Goal: Information Seeking & Learning: Learn about a topic

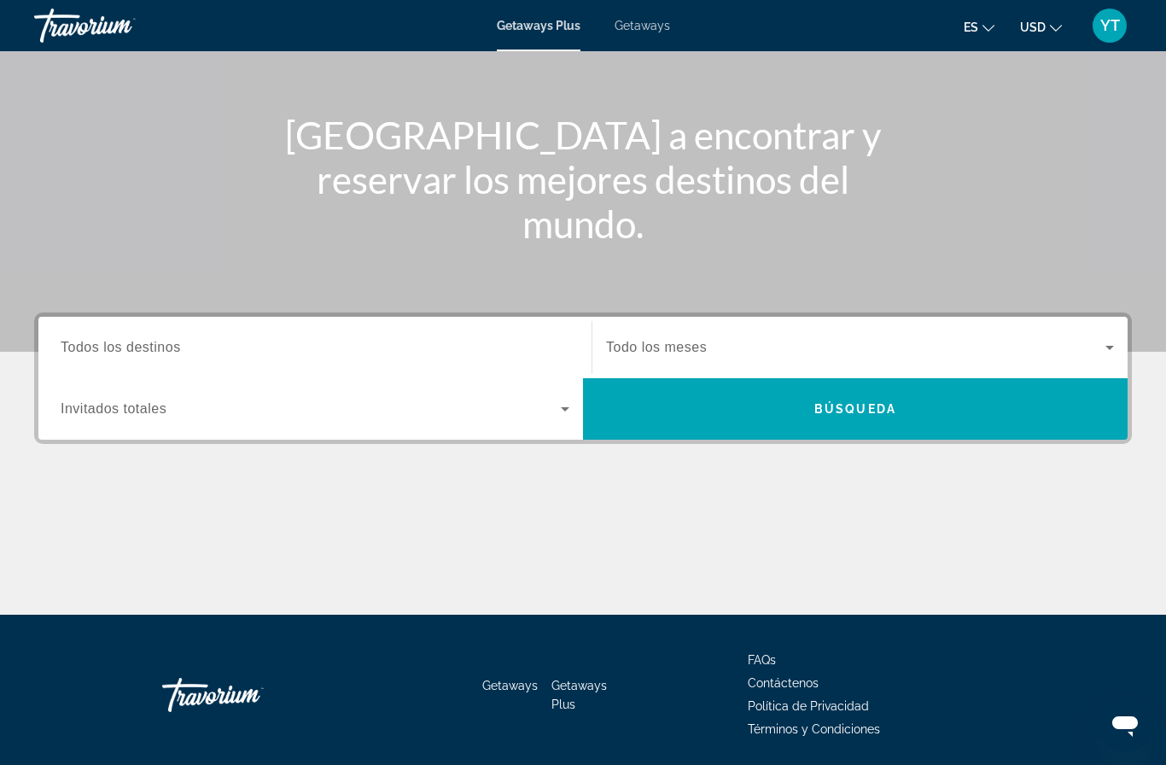
scroll to position [159, 0]
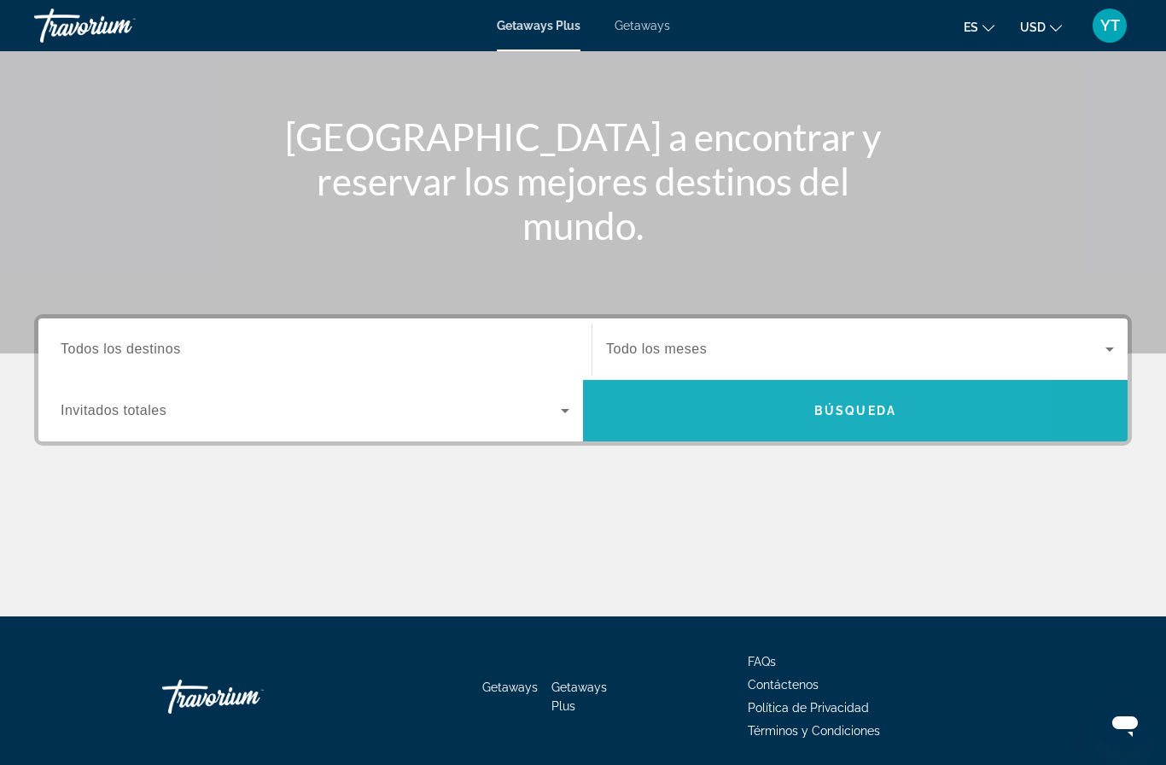
click at [657, 421] on span "Search widget" at bounding box center [855, 410] width 545 height 41
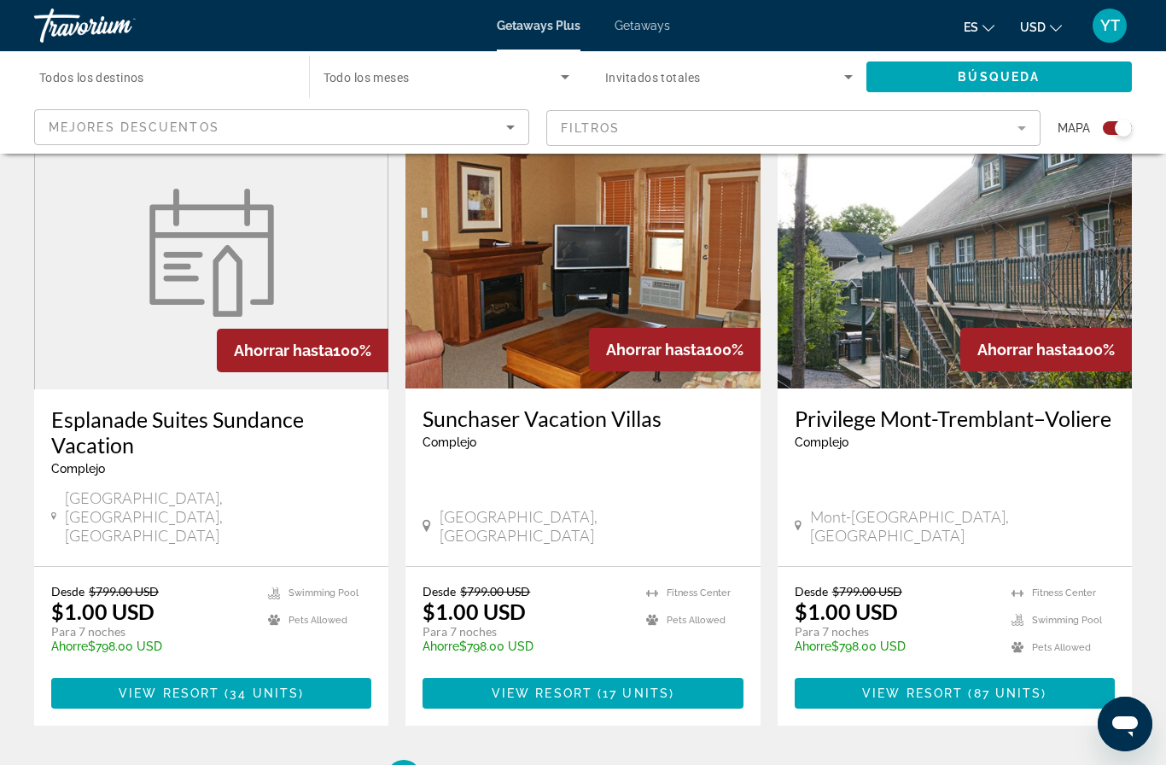
scroll to position [2507, 0]
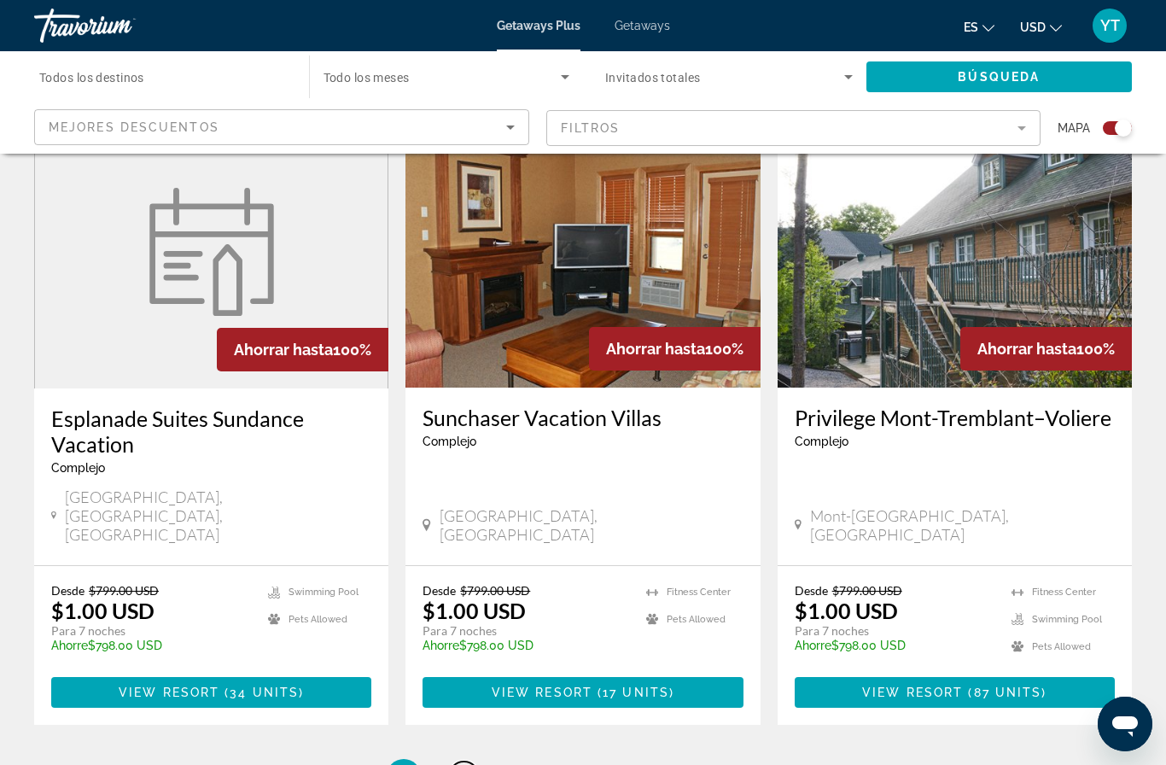
click at [459, 764] on span "2" at bounding box center [463, 775] width 9 height 19
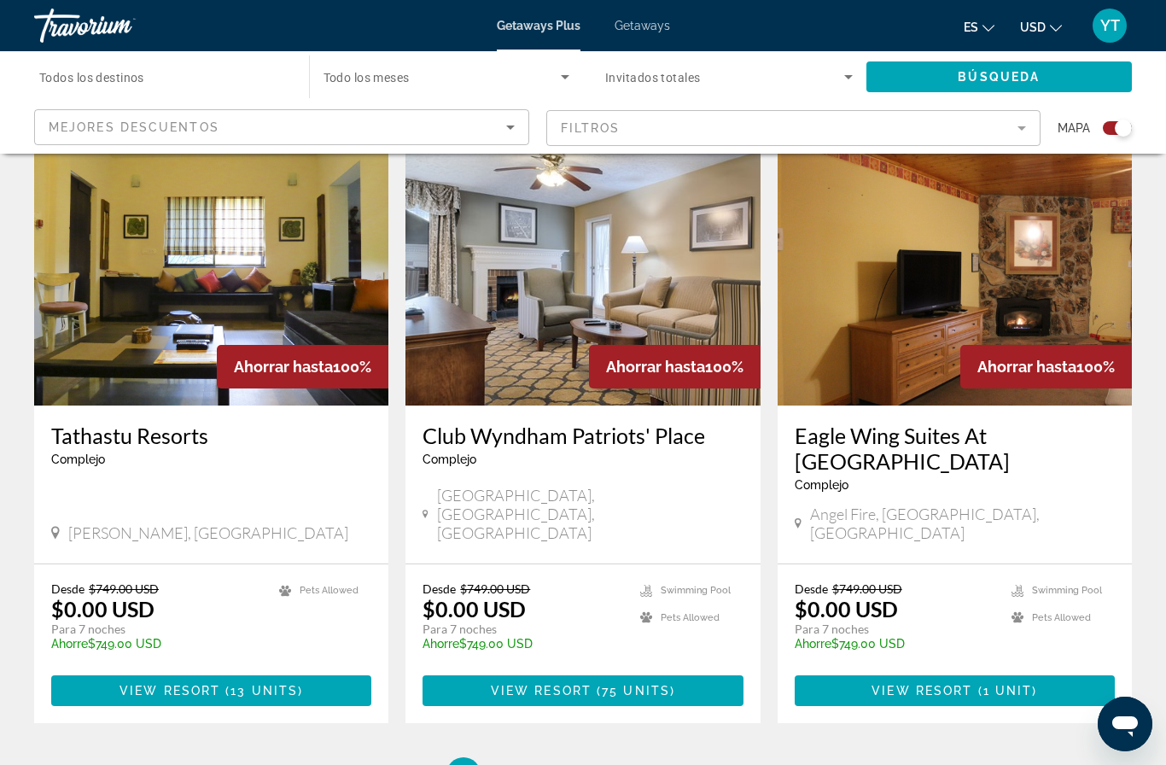
scroll to position [2542, 0]
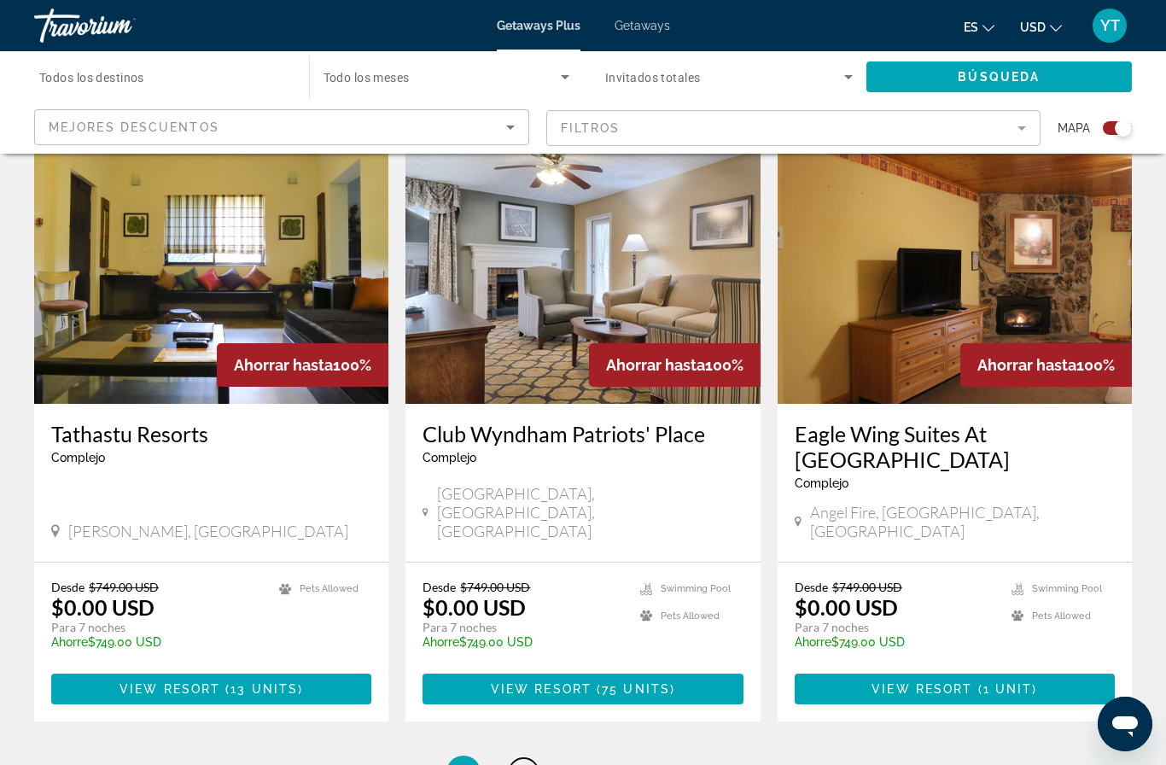
click at [532, 758] on link "page 3" at bounding box center [524, 773] width 30 height 30
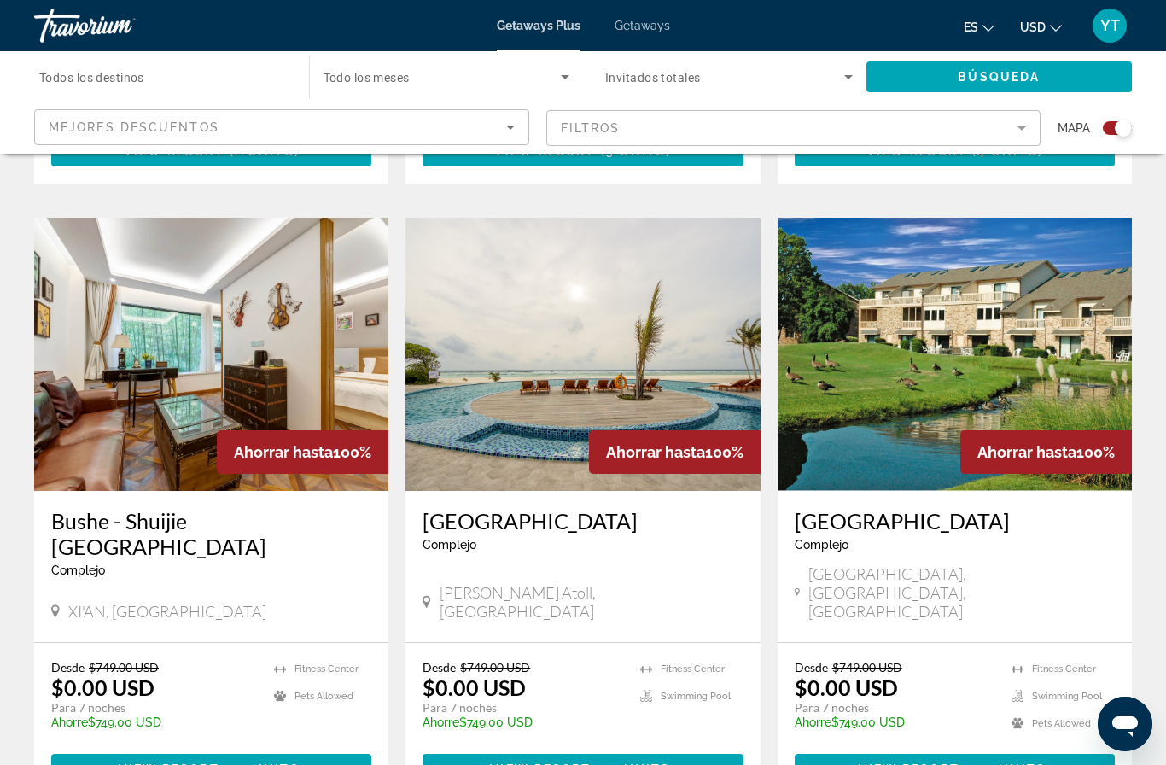
scroll to position [2457, 0]
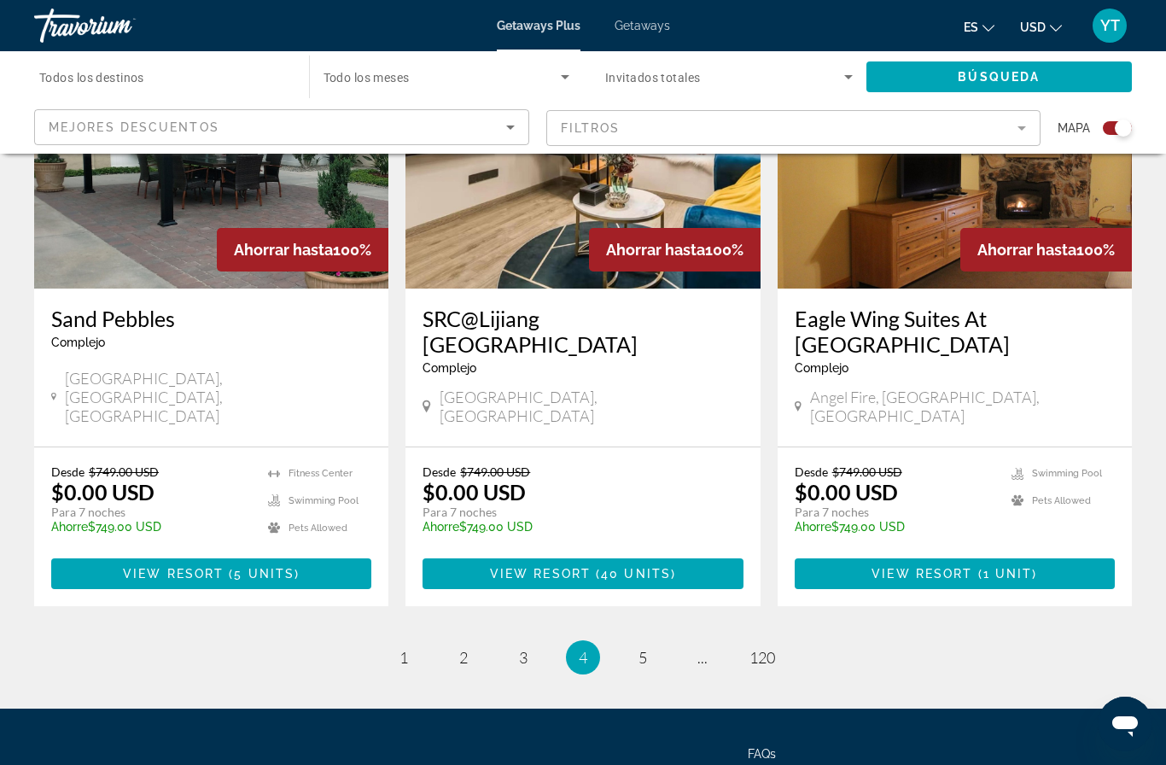
scroll to position [2568, 0]
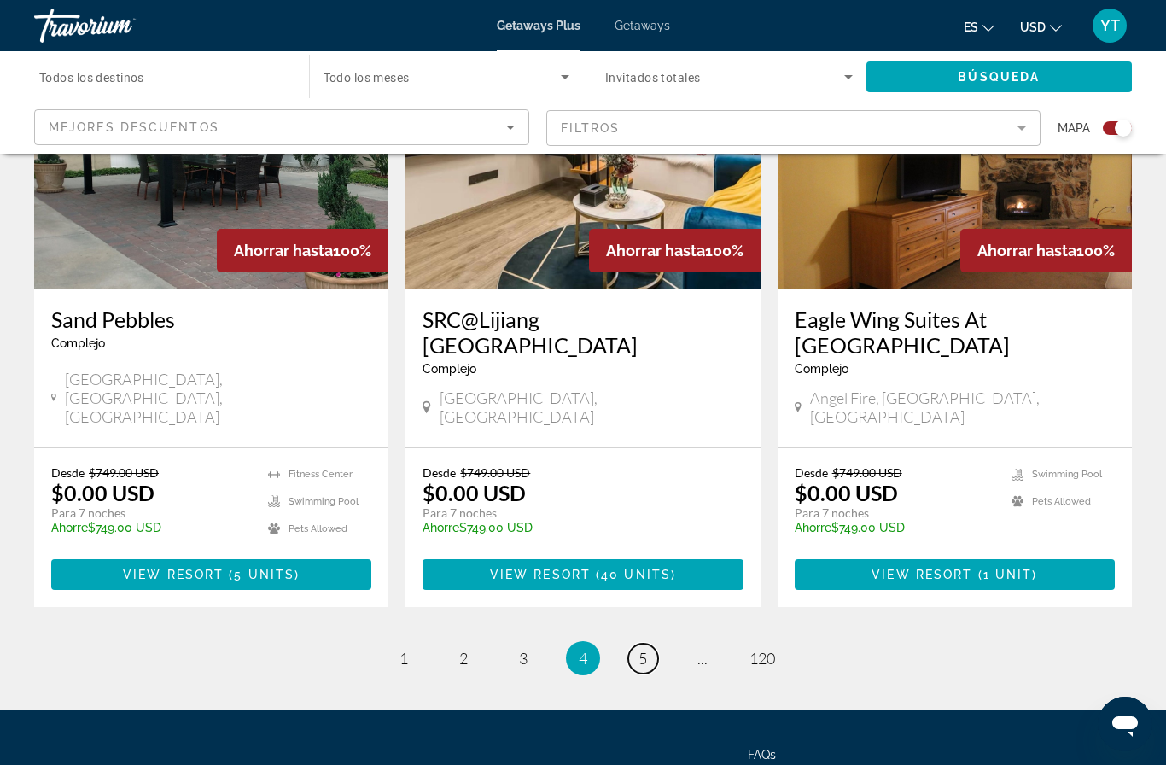
click at [647, 649] on span "5" at bounding box center [642, 658] width 9 height 19
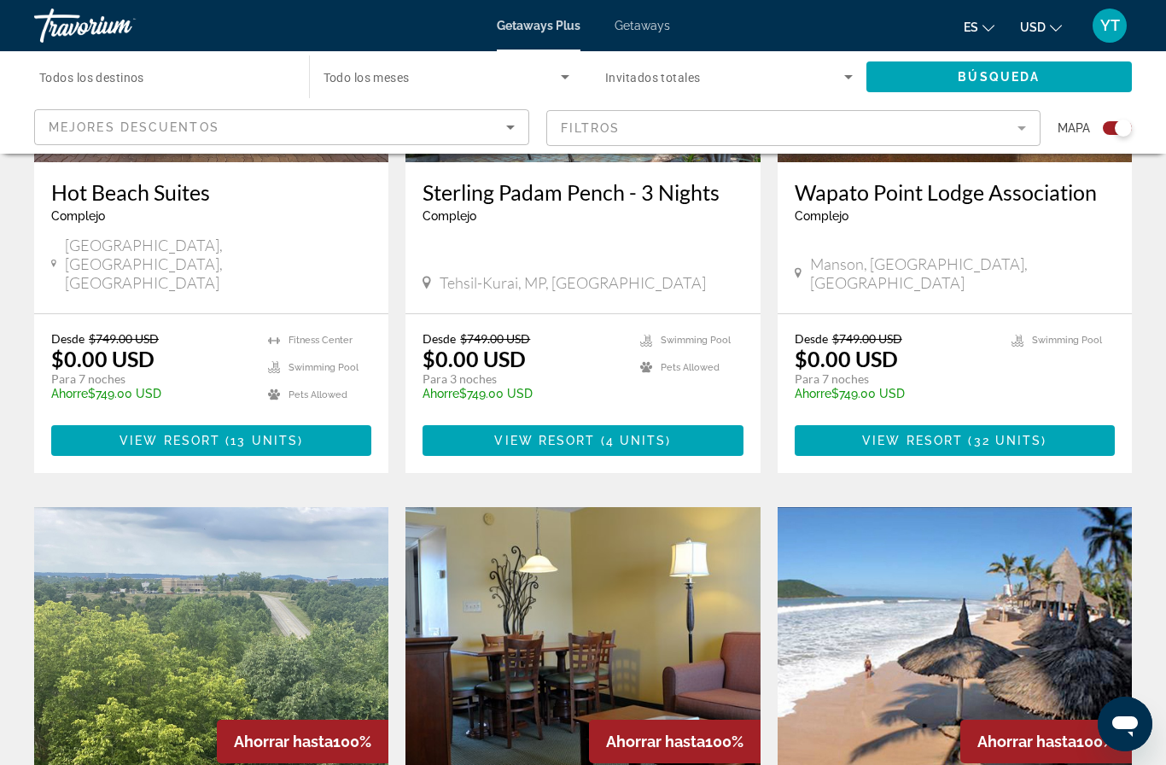
scroll to position [1502, 0]
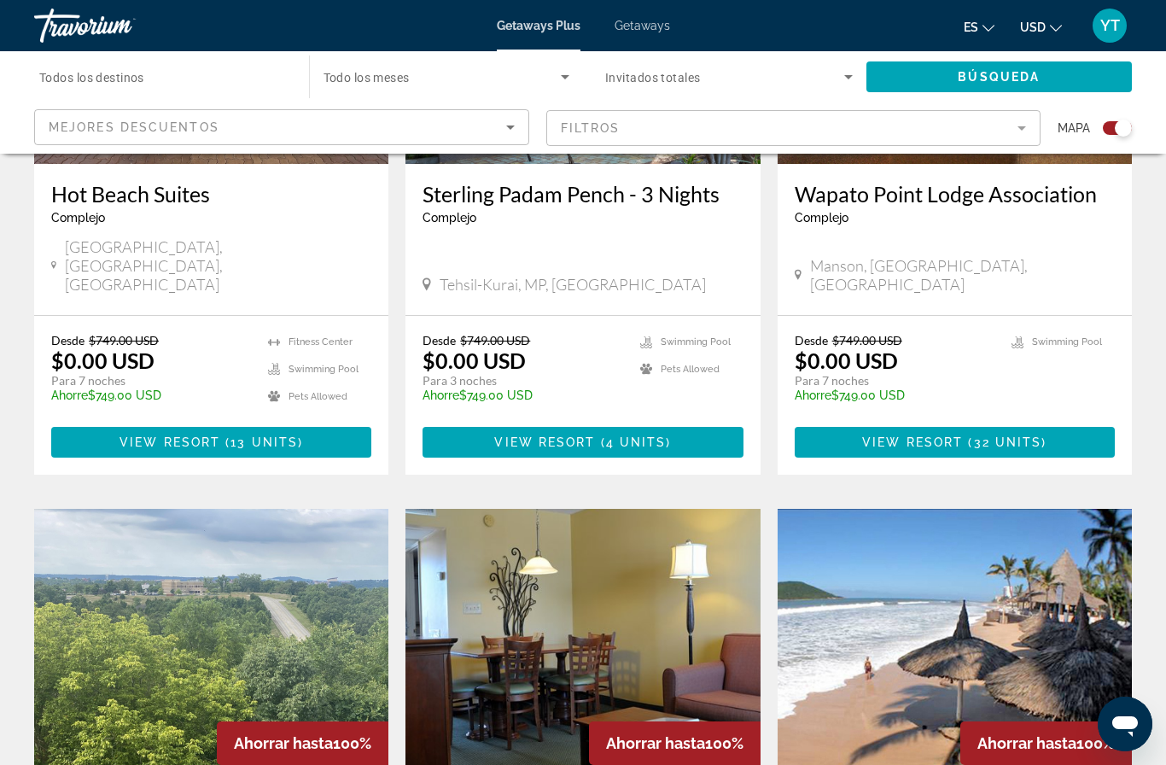
click at [57, 67] on input "Destination Todos los destinos" at bounding box center [163, 77] width 248 height 20
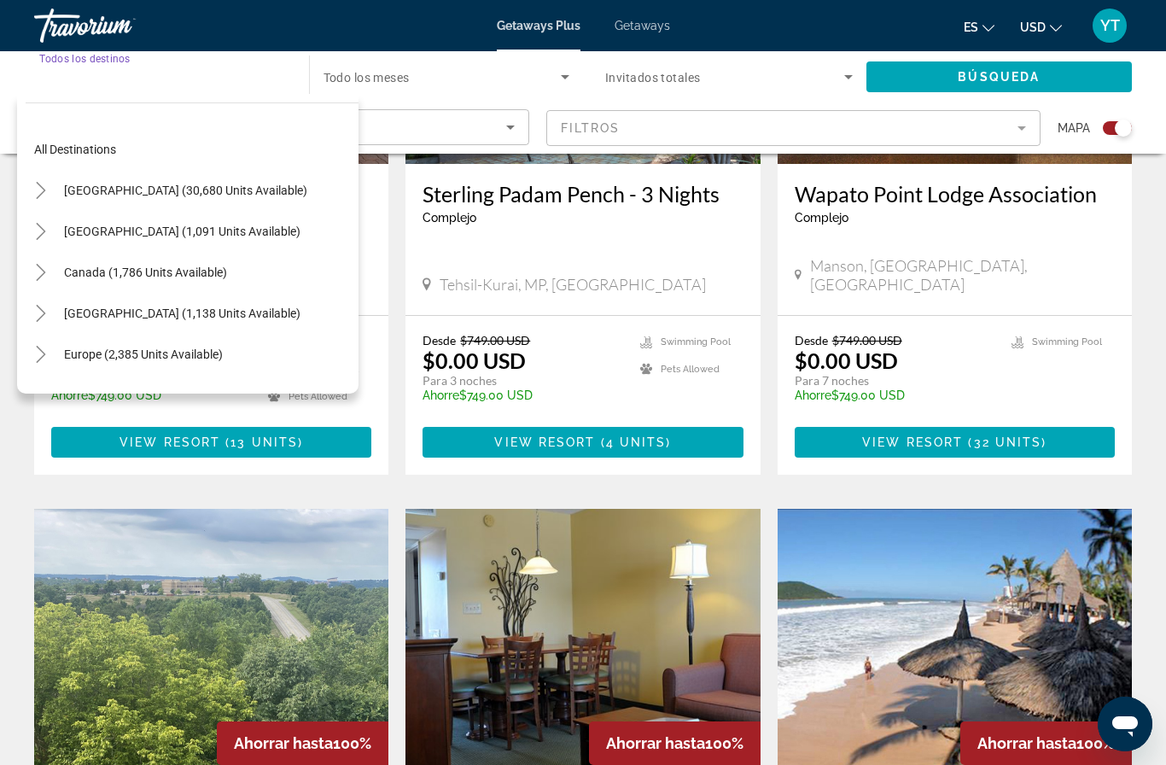
click at [96, 350] on span "Europe (2,385 units available)" at bounding box center [143, 354] width 159 height 14
type input "**********"
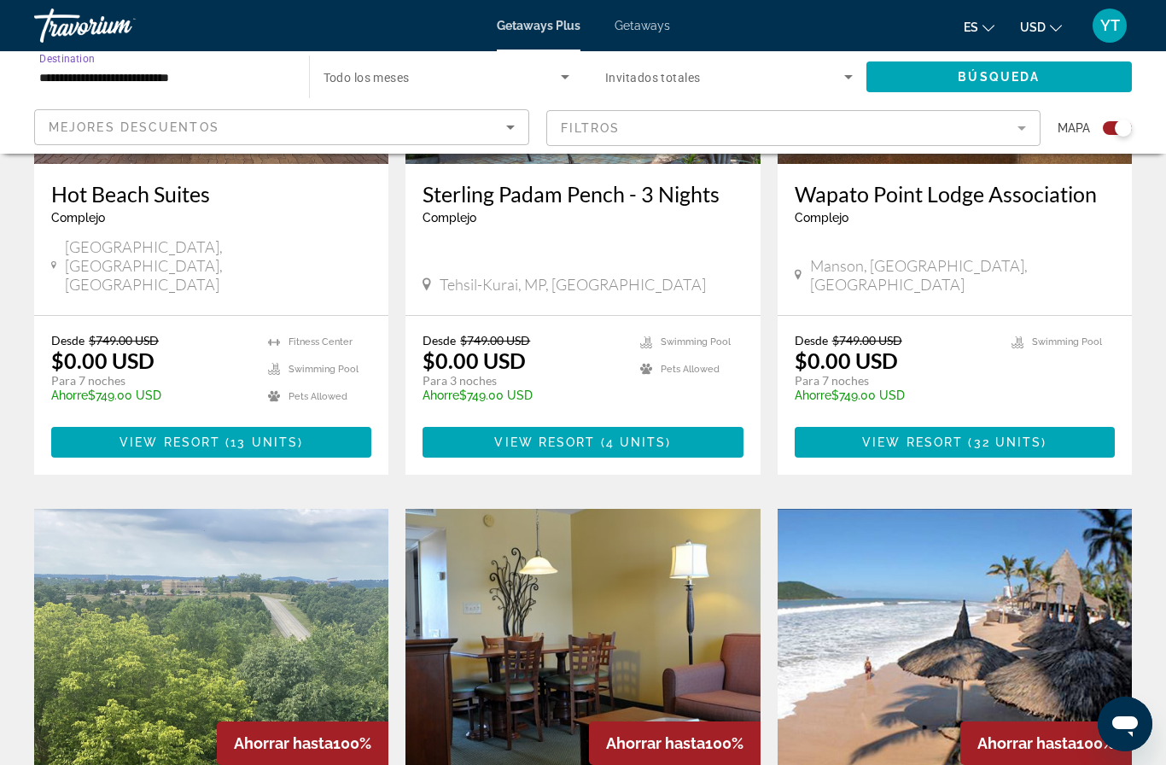
click at [981, 53] on div "Búsqueda" at bounding box center [1007, 76] width 283 height 51
click at [975, 82] on span "Búsqueda" at bounding box center [999, 77] width 82 height 14
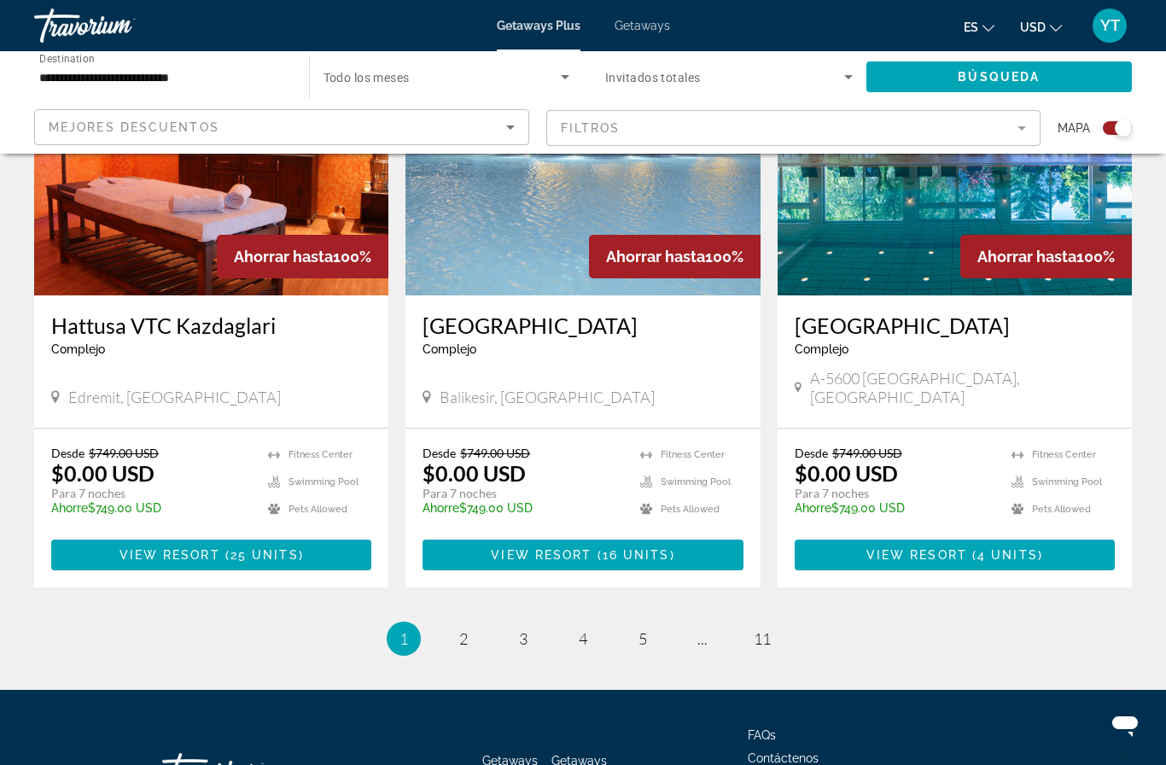
scroll to position [2517, 0]
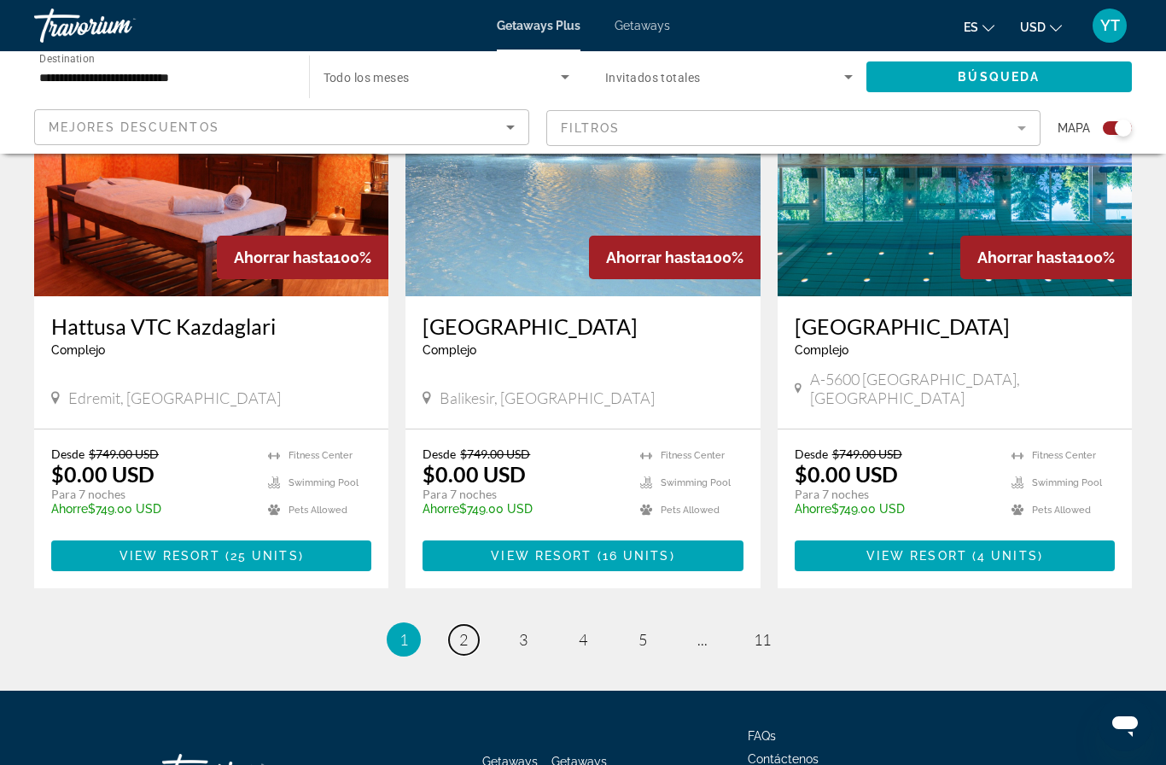
click at [459, 630] on span "2" at bounding box center [463, 639] width 9 height 19
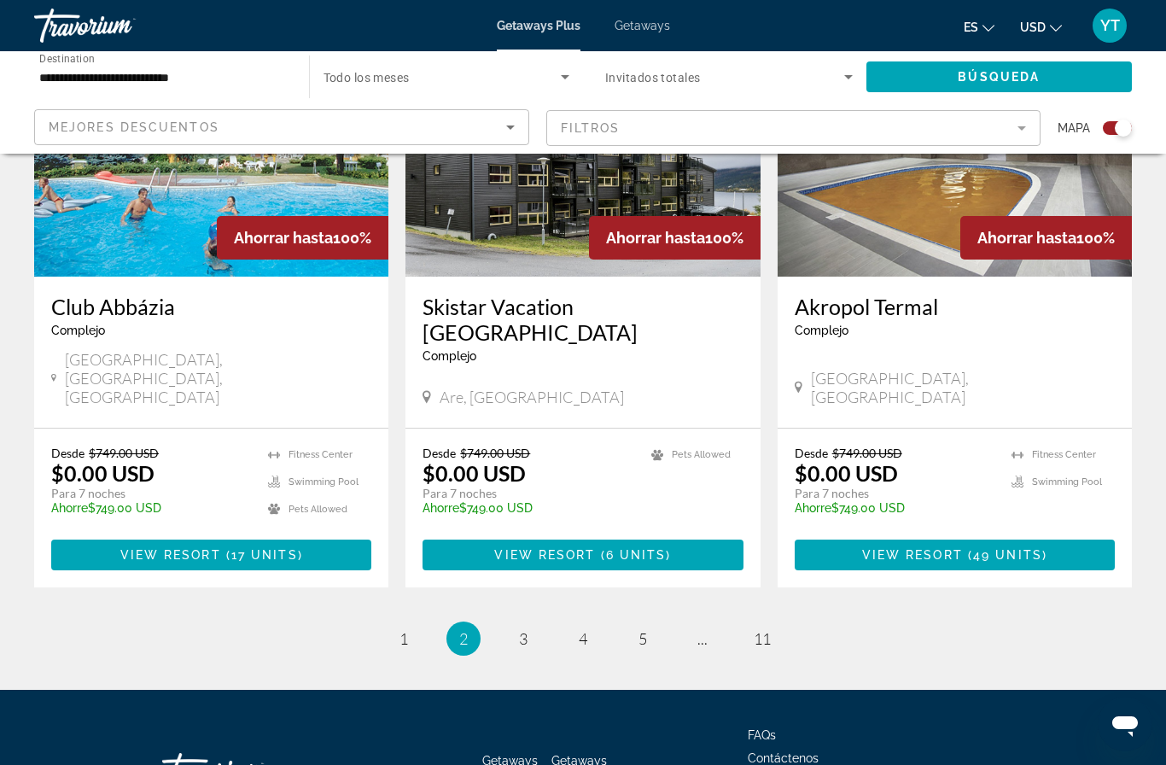
scroll to position [2517, 0]
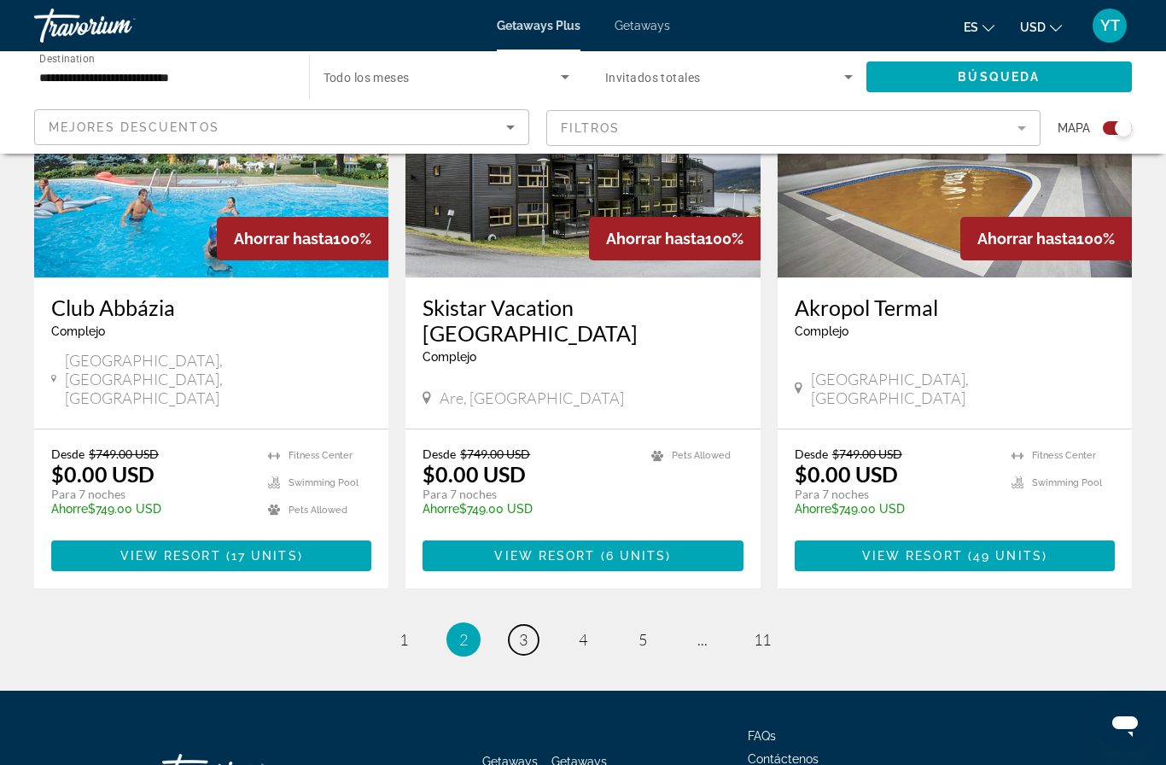
click at [527, 630] on span "3" at bounding box center [523, 639] width 9 height 19
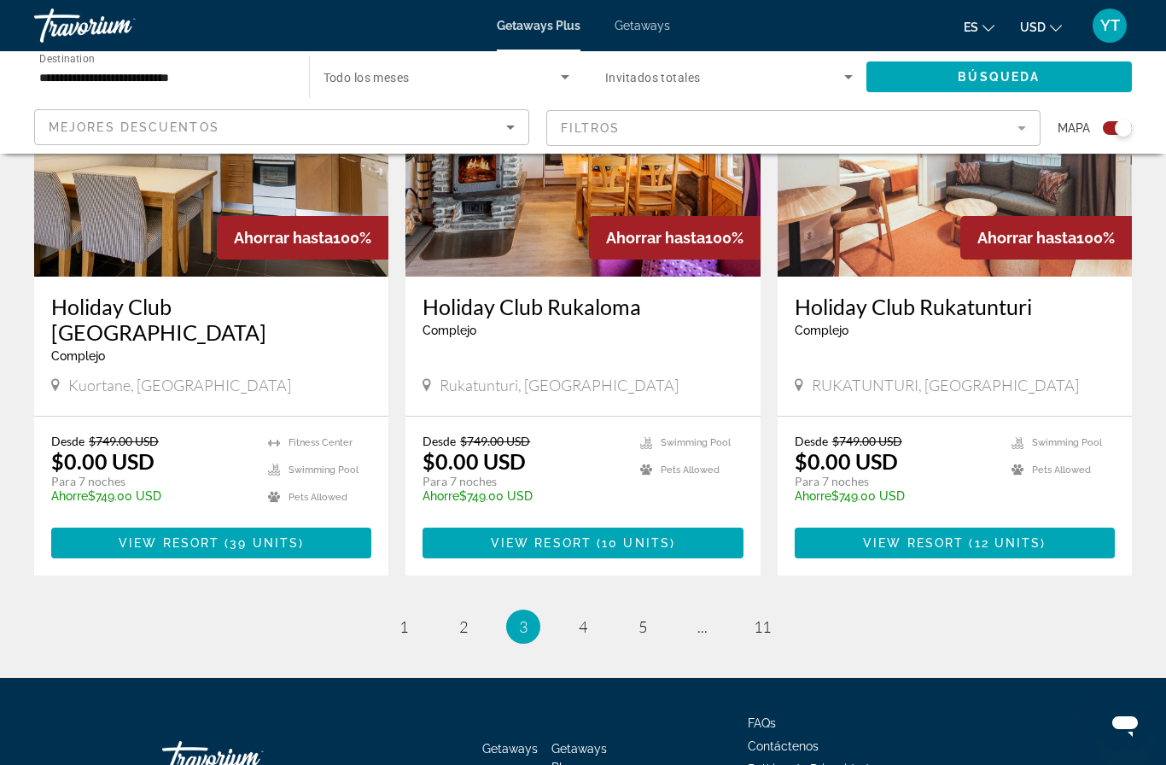
scroll to position [2542, 0]
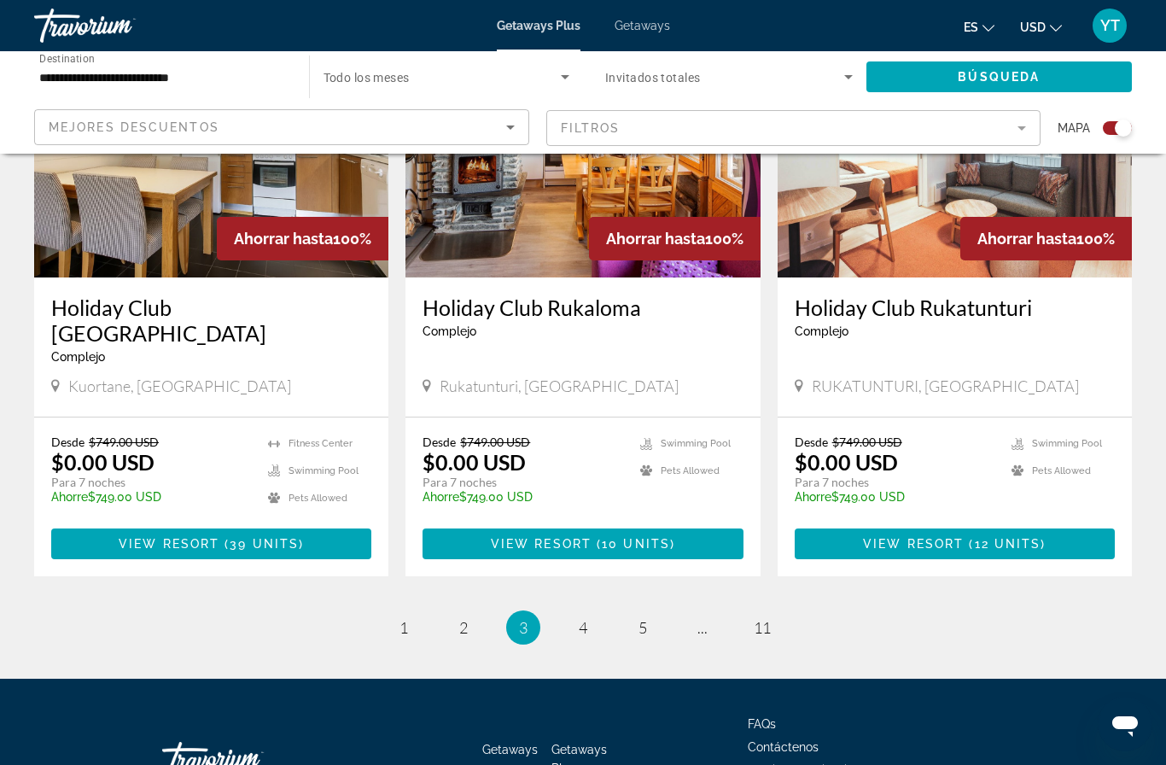
click at [584, 613] on link "page 4" at bounding box center [583, 628] width 30 height 30
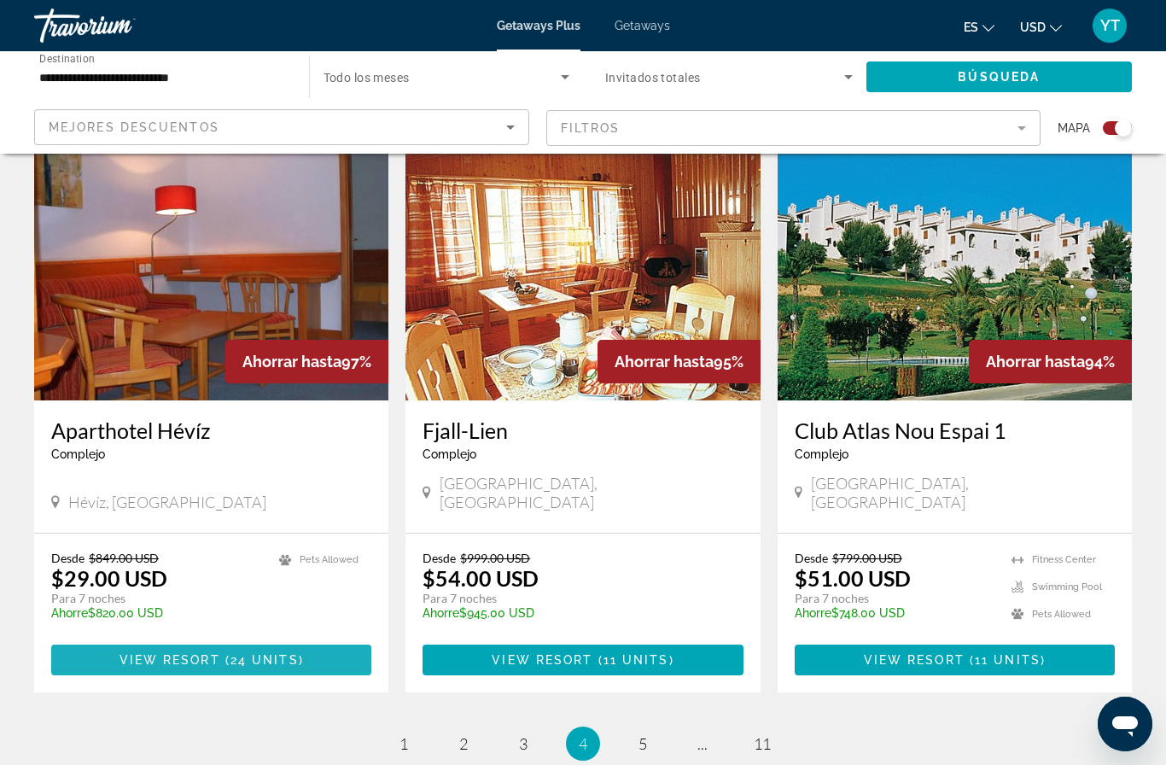
scroll to position [2398, 0]
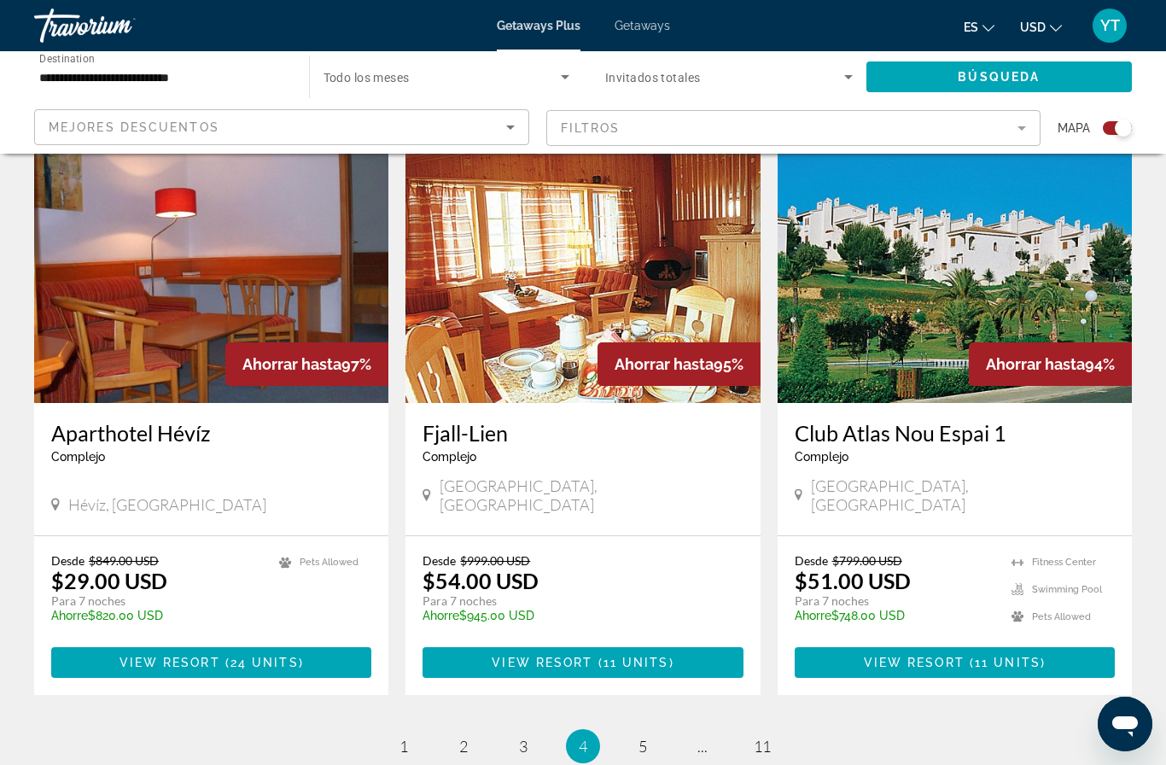
click at [627, 729] on ul "4 / 11 page 1 page 2 page 3 You're on page 4 page 5 page ... page 11" at bounding box center [583, 746] width 1098 height 34
click at [636, 731] on link "page 5" at bounding box center [643, 746] width 30 height 30
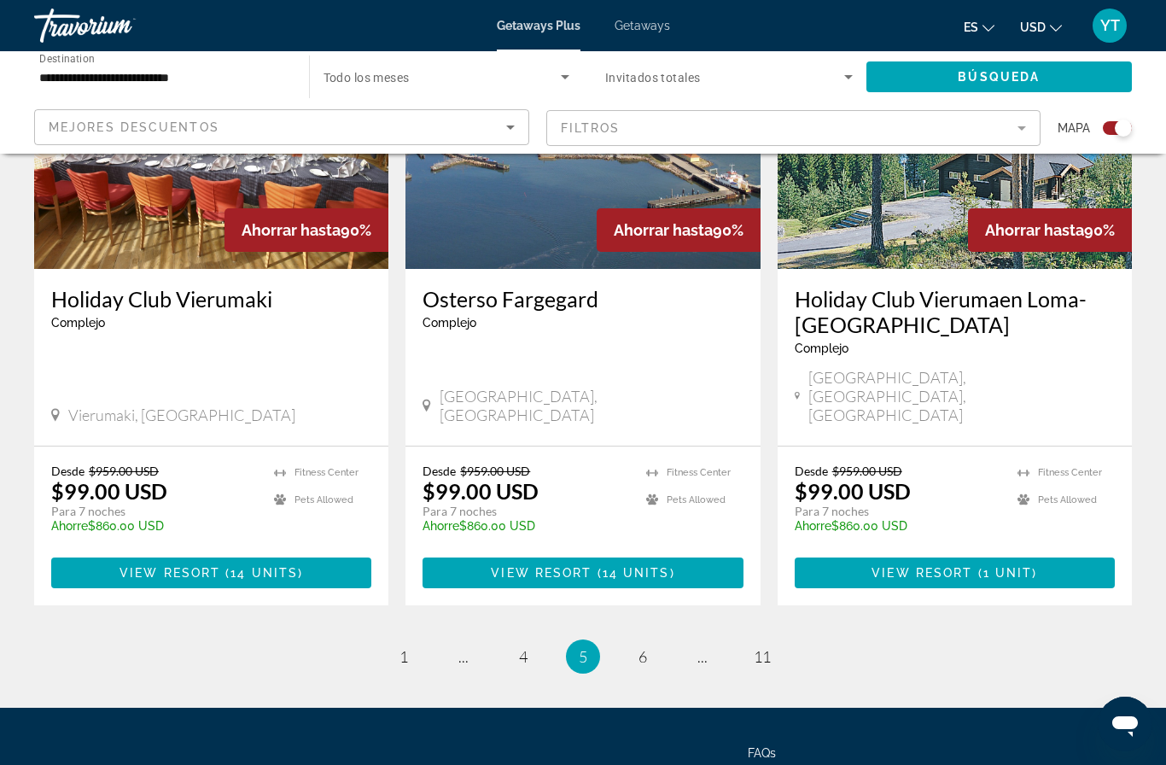
scroll to position [2542, 0]
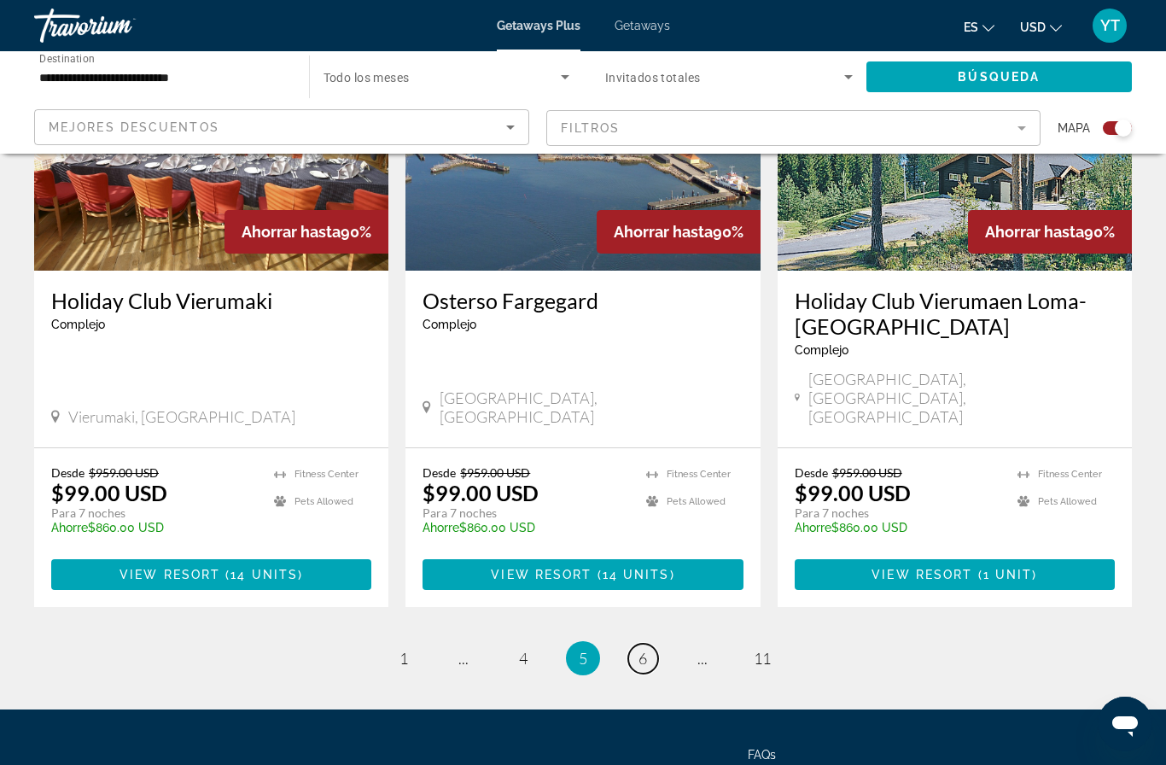
click at [645, 644] on link "page 6" at bounding box center [643, 659] width 30 height 30
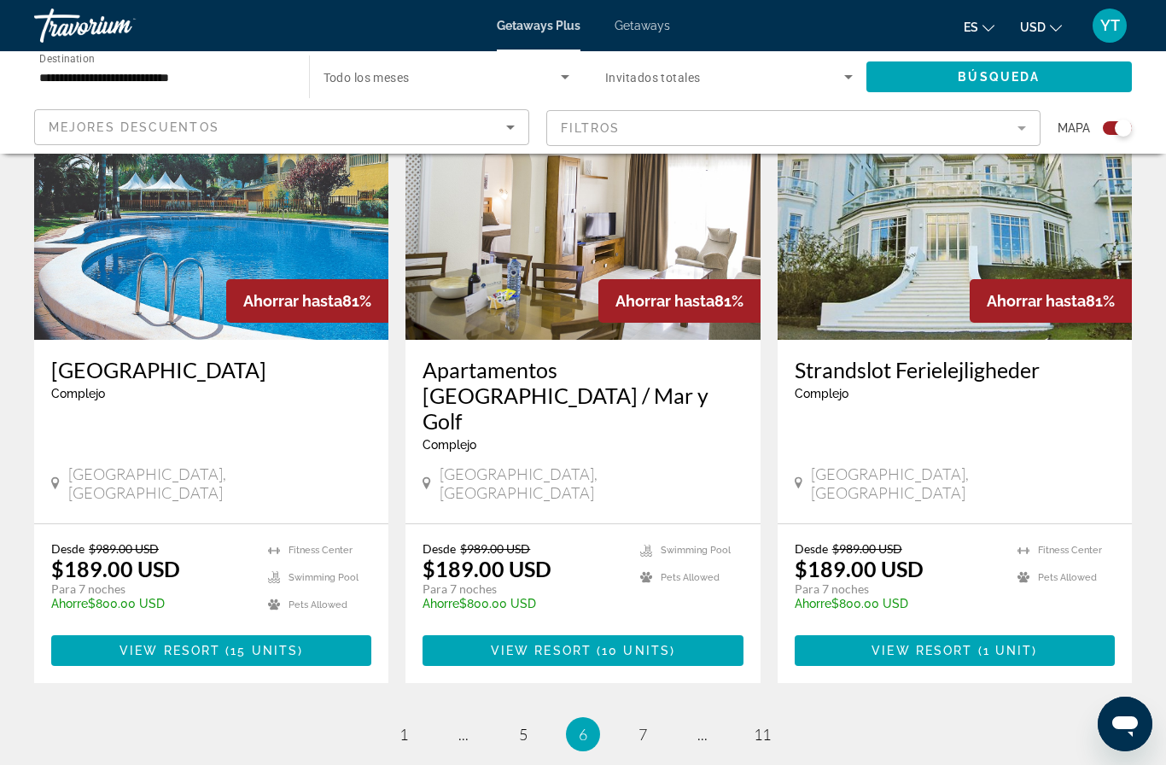
scroll to position [2542, 0]
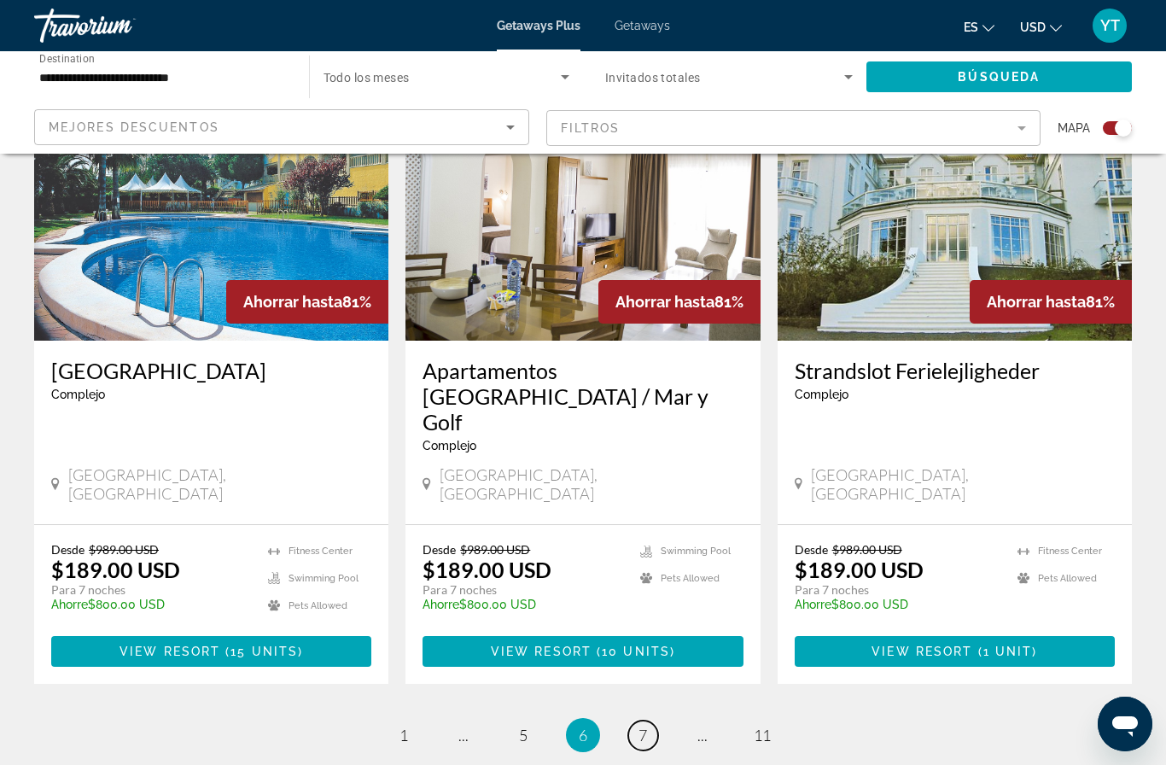
click at [640, 725] on span "7" at bounding box center [642, 734] width 9 height 19
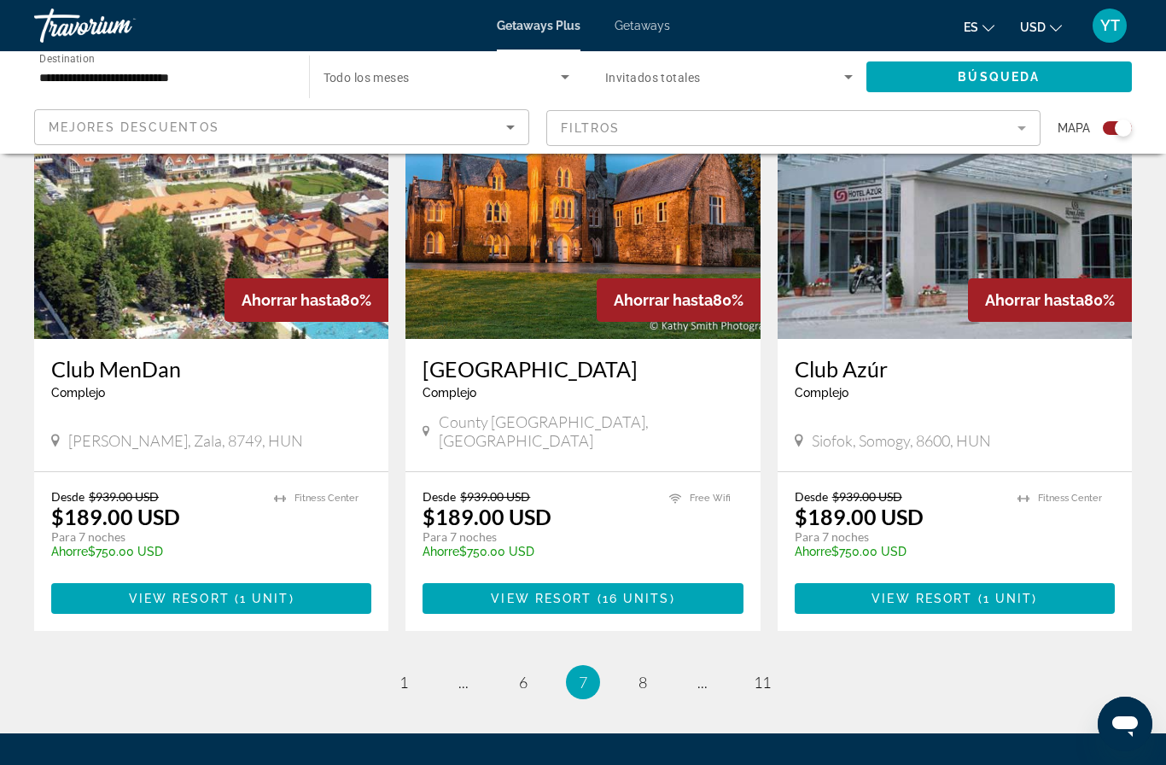
scroll to position [2607, 0]
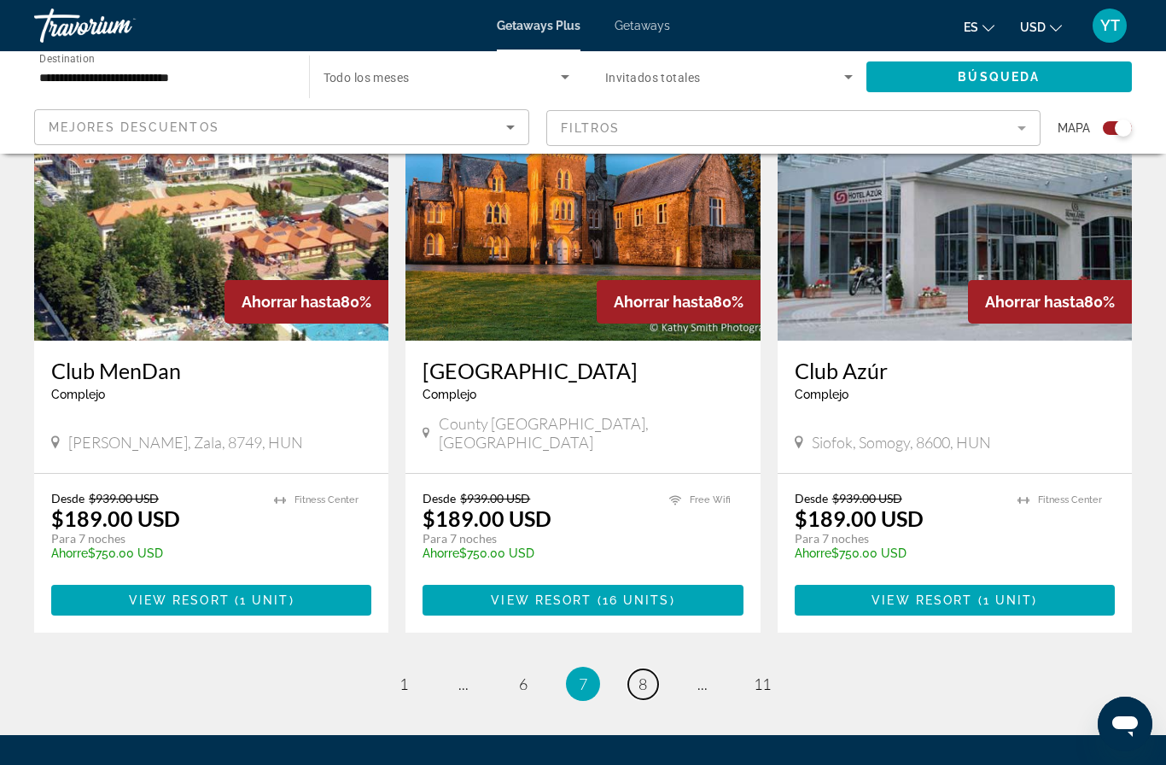
click at [639, 674] on span "8" at bounding box center [642, 683] width 9 height 19
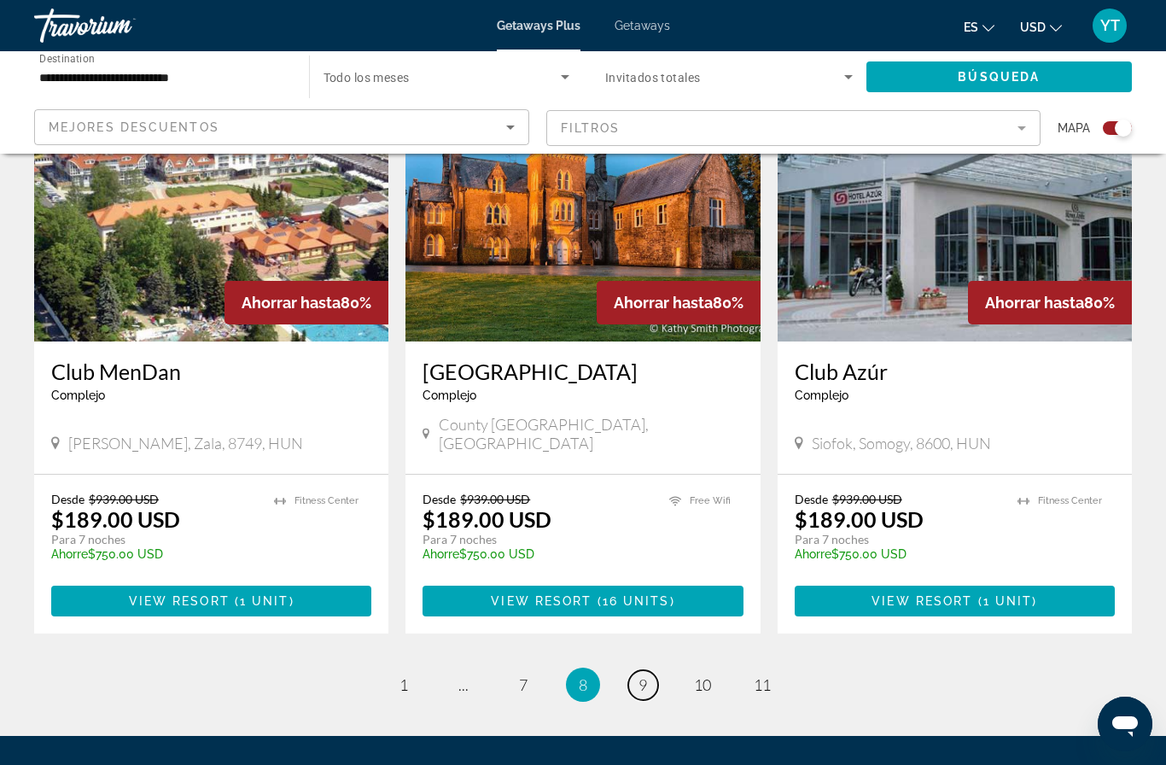
click at [641, 675] on span "9" at bounding box center [642, 684] width 9 height 19
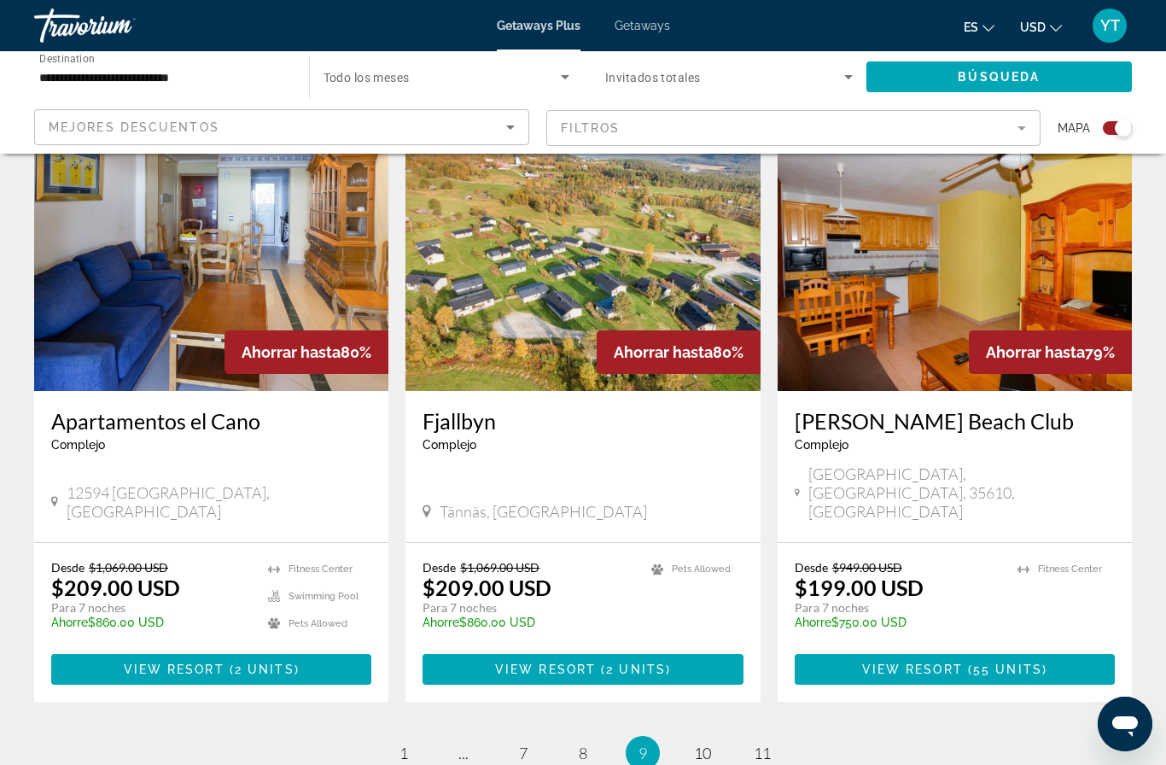
scroll to position [2594, 0]
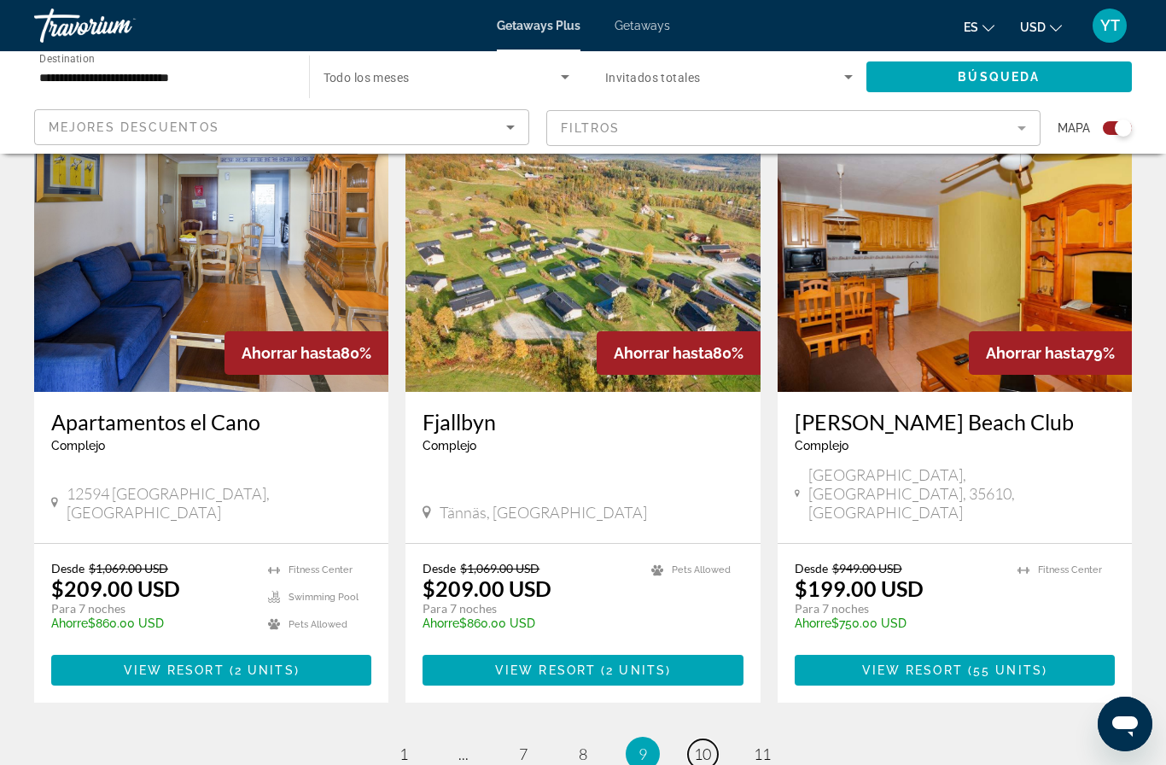
click at [704, 739] on link "page 10" at bounding box center [703, 754] width 30 height 30
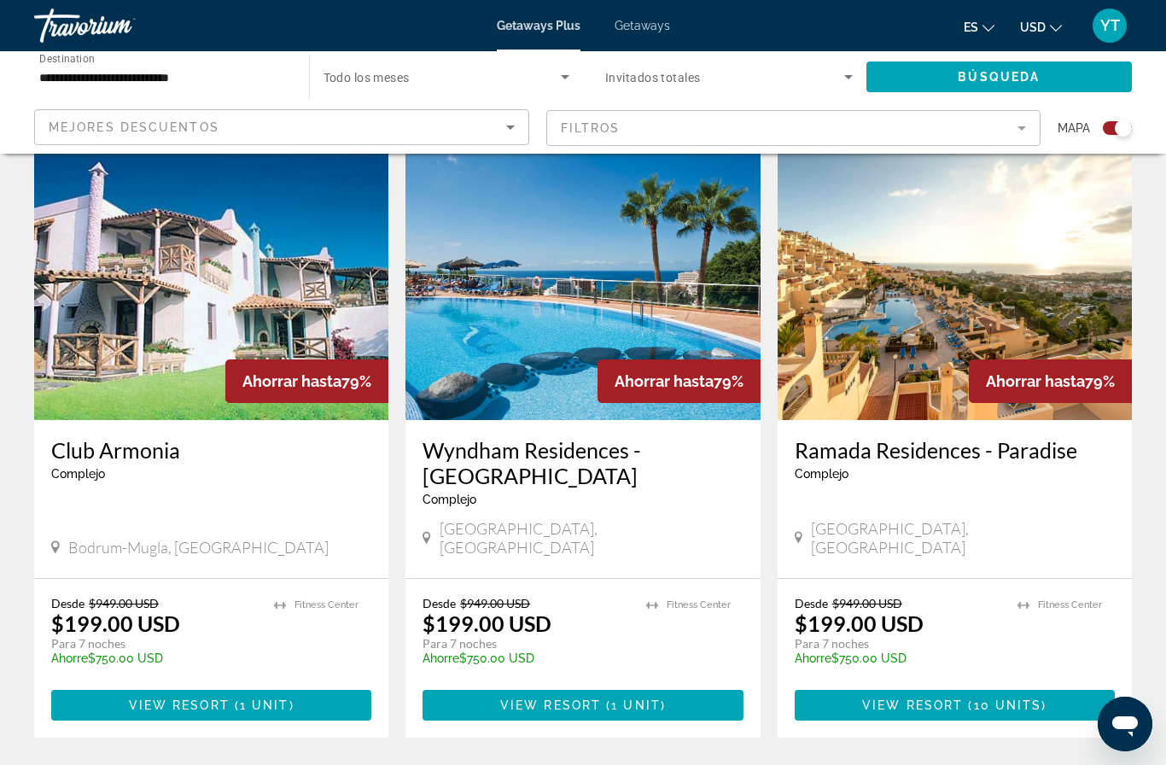
scroll to position [2442, 0]
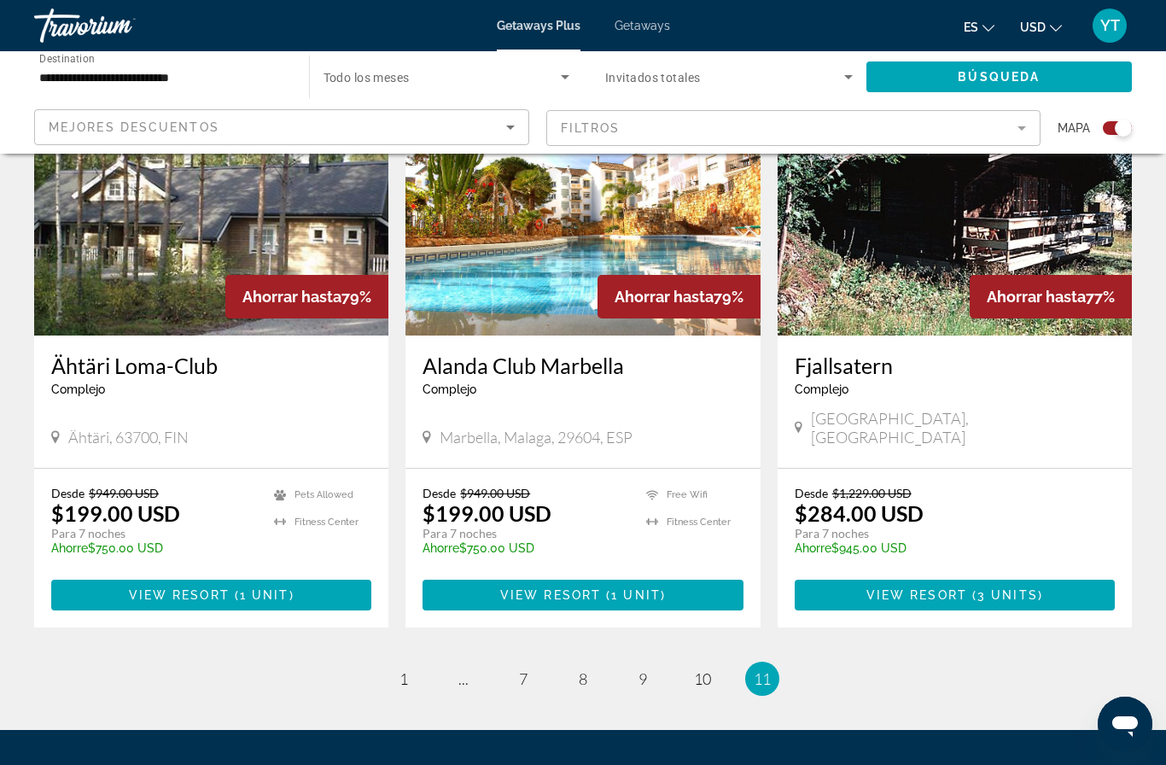
scroll to position [1325, 0]
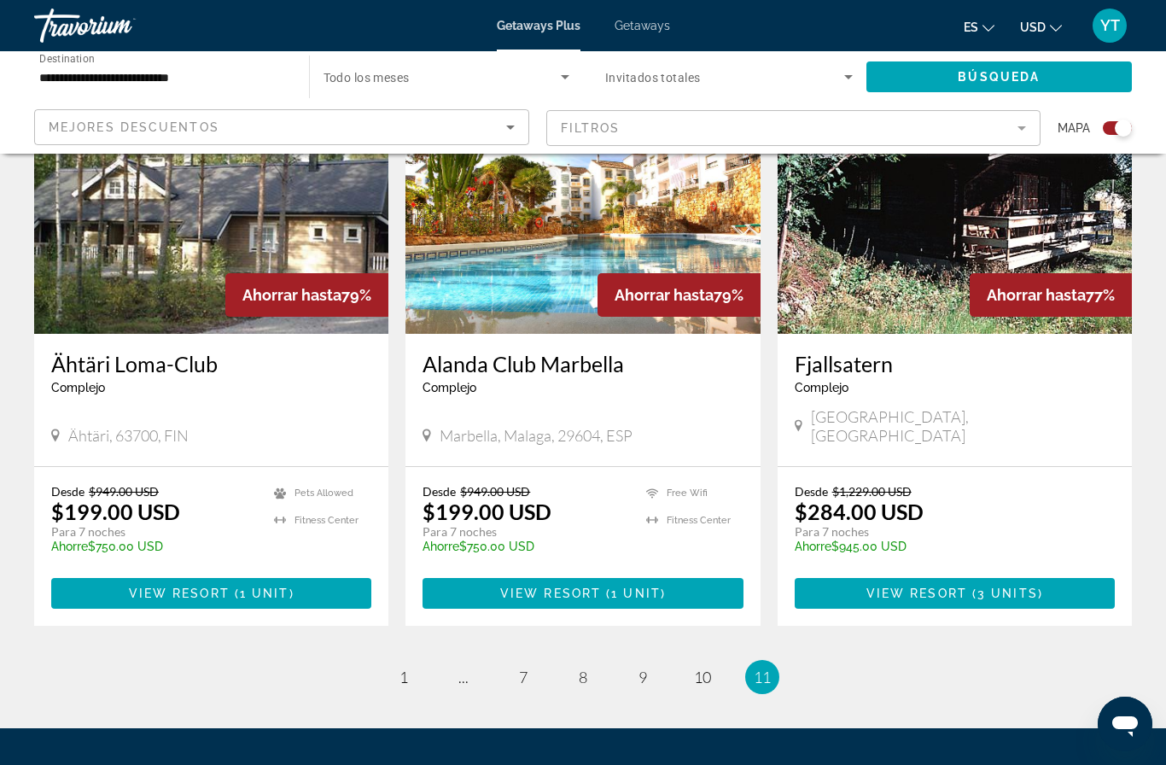
click at [1017, 126] on mat-form-field "Filtros" at bounding box center [793, 128] width 495 height 36
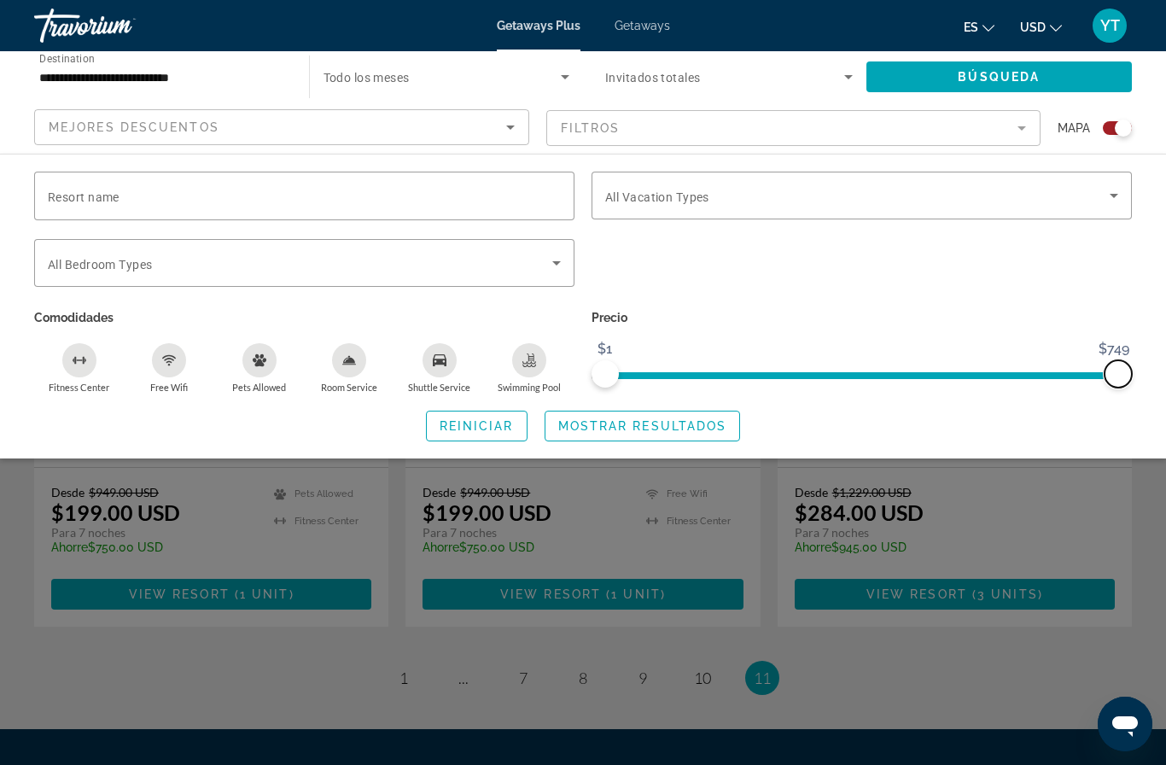
scroll to position [1330, 0]
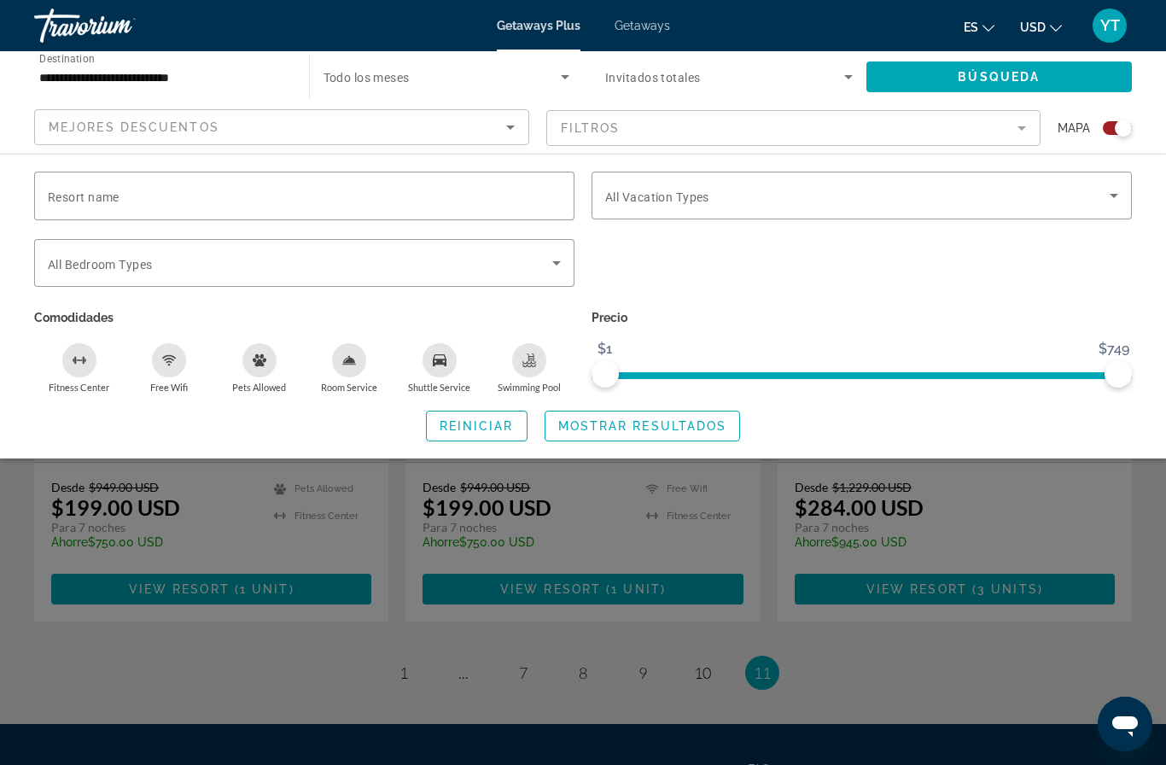
click at [480, 434] on span "Search widget" at bounding box center [477, 425] width 100 height 41
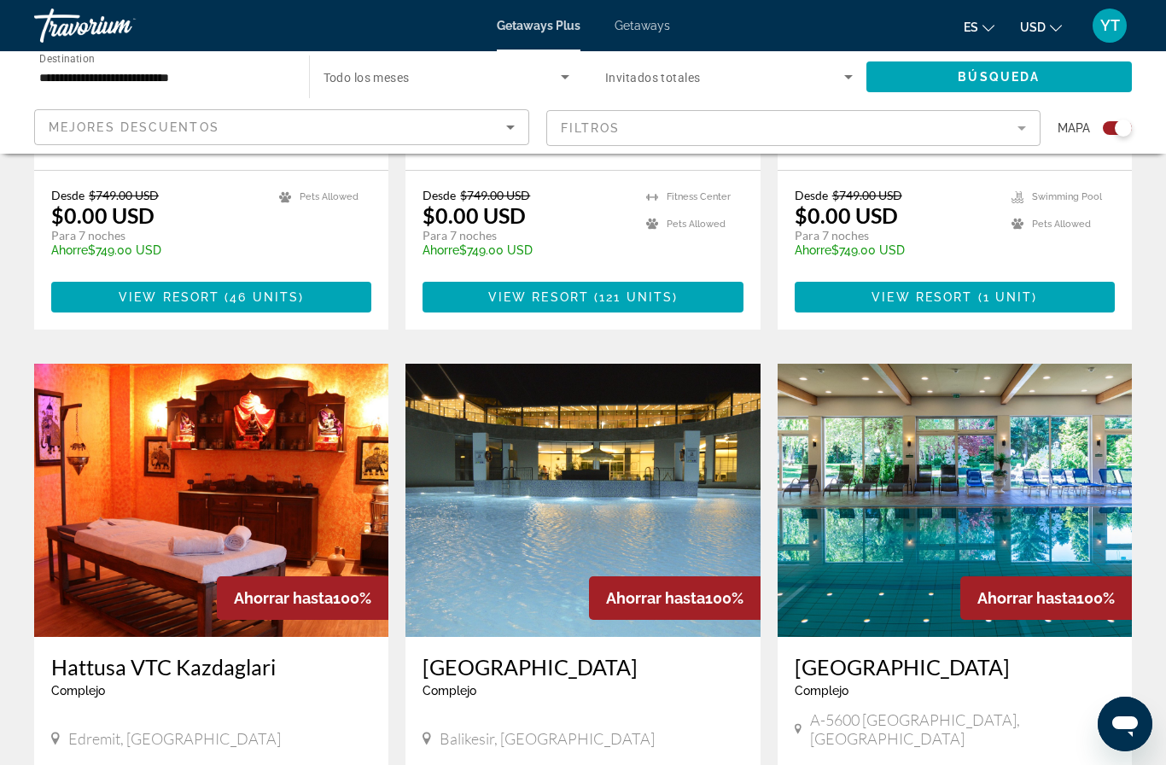
scroll to position [2169, 0]
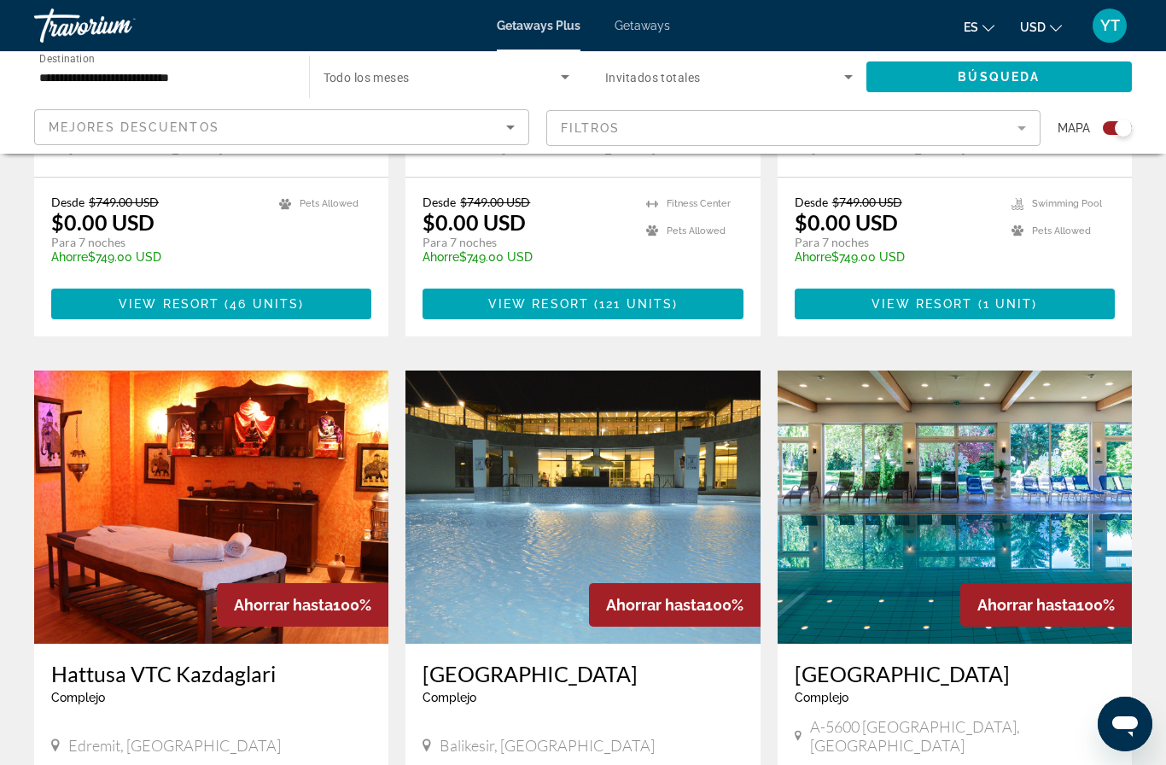
click at [639, 20] on span "Getaways" at bounding box center [641, 26] width 55 height 14
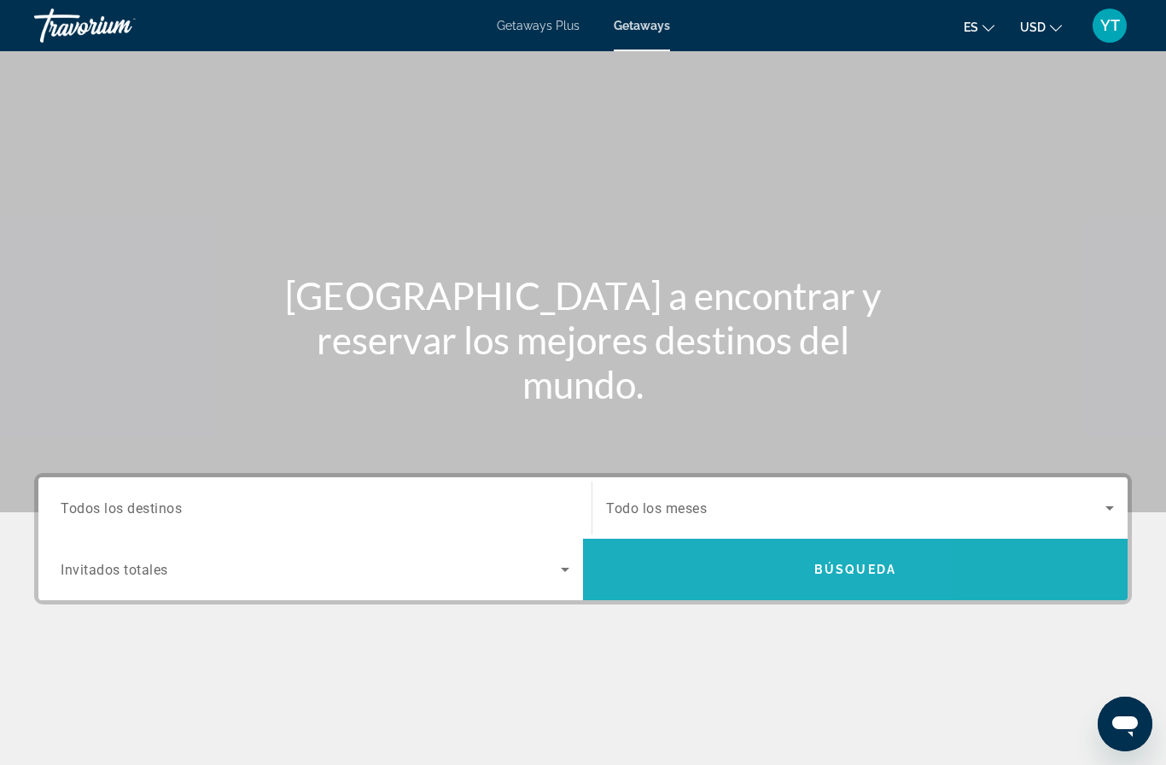
click at [716, 579] on span "Search widget" at bounding box center [855, 569] width 545 height 41
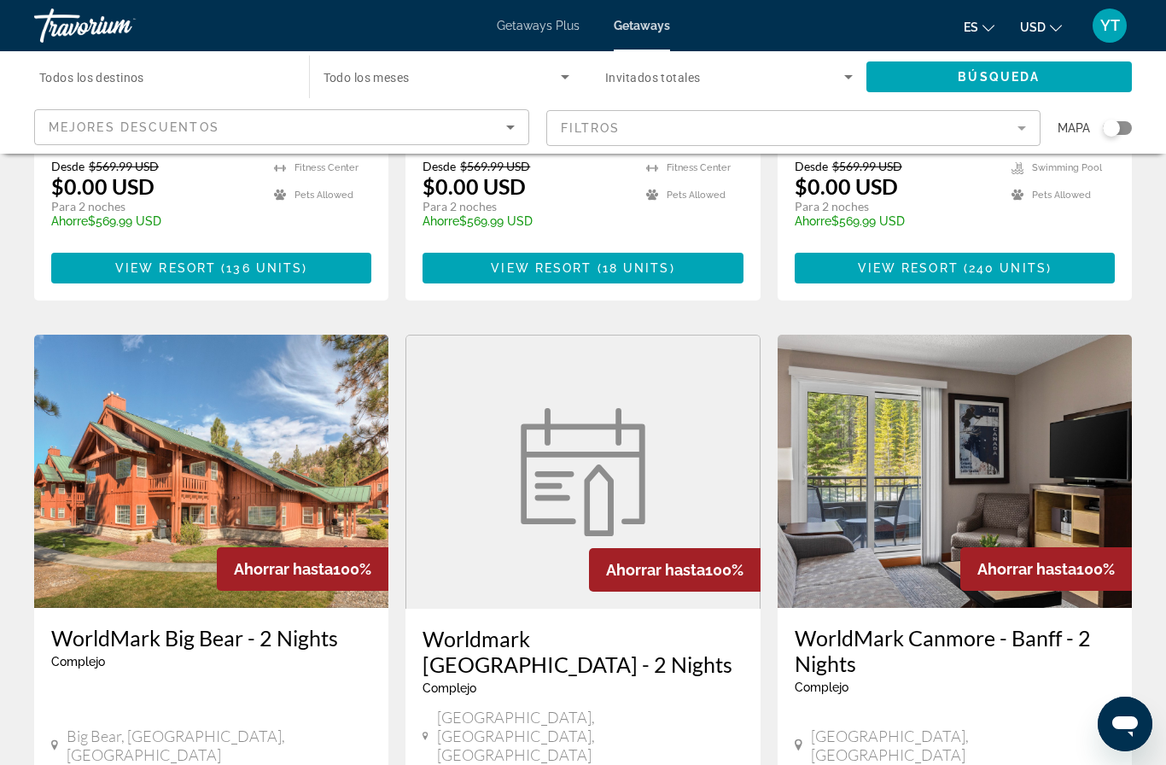
scroll to position [1167, 0]
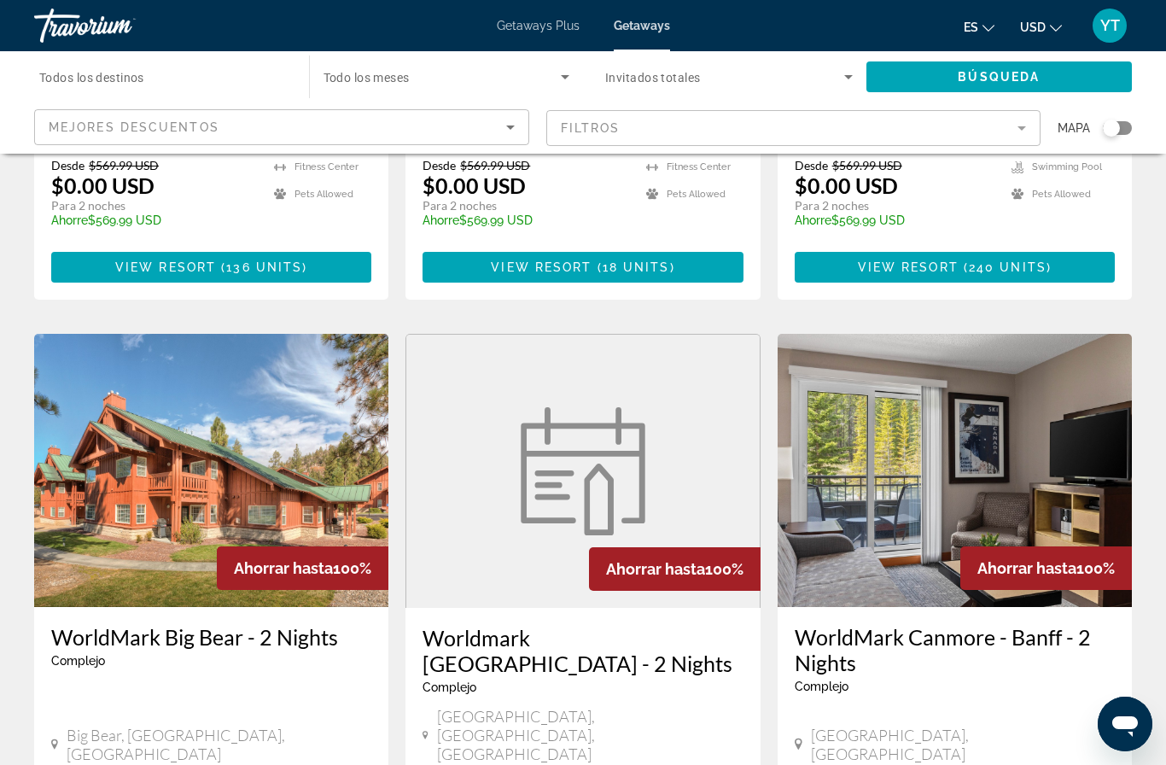
click at [1015, 121] on mat-form-field "Filtros" at bounding box center [793, 128] width 495 height 36
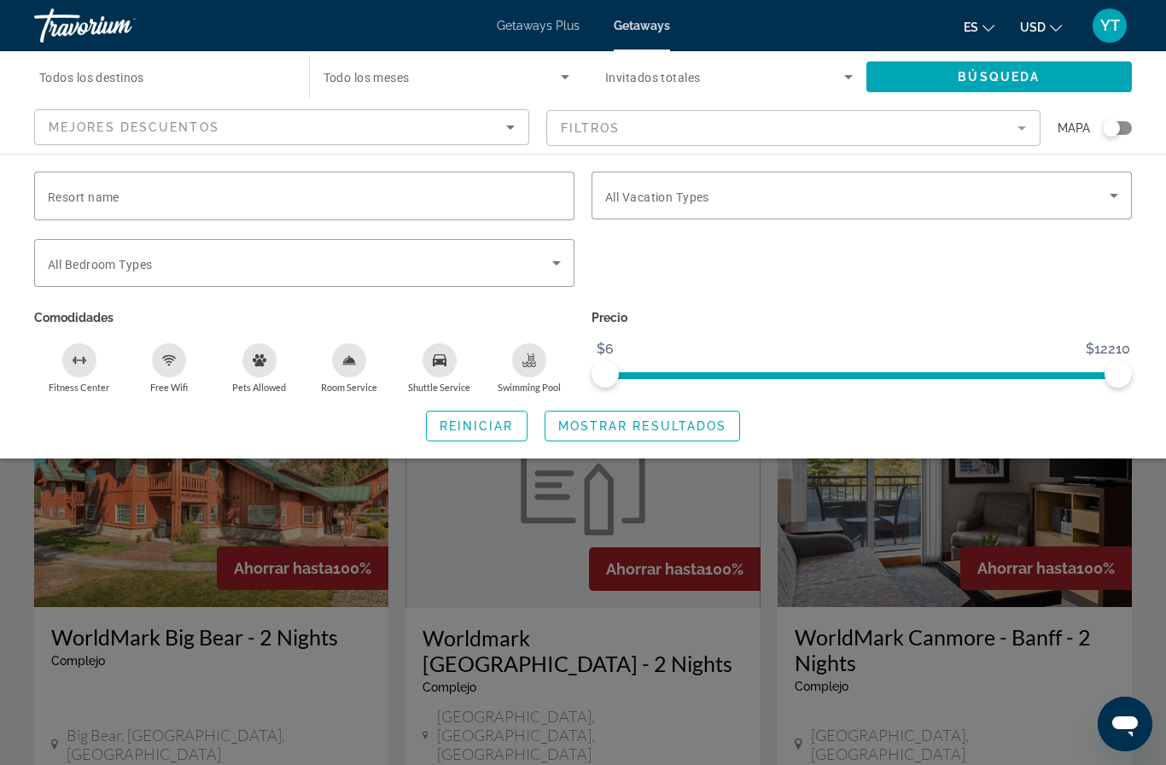
click at [11, 519] on div "Search widget" at bounding box center [583, 510] width 1166 height 509
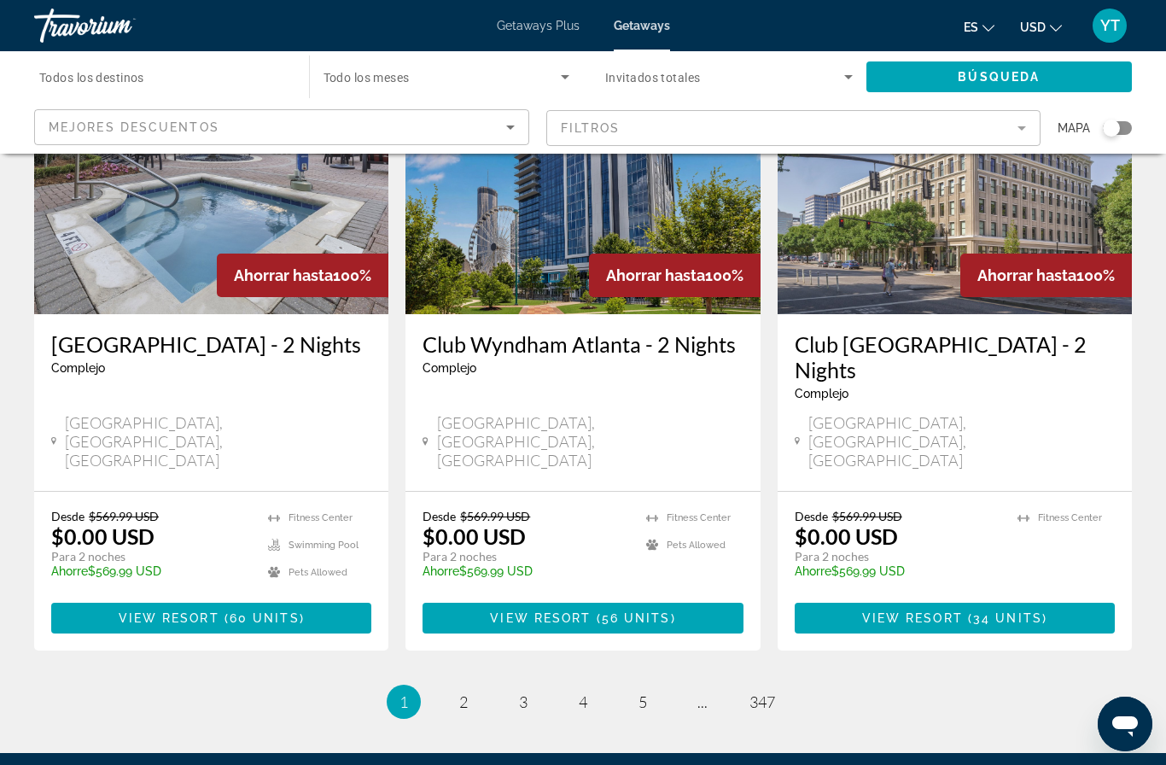
scroll to position [2102, 0]
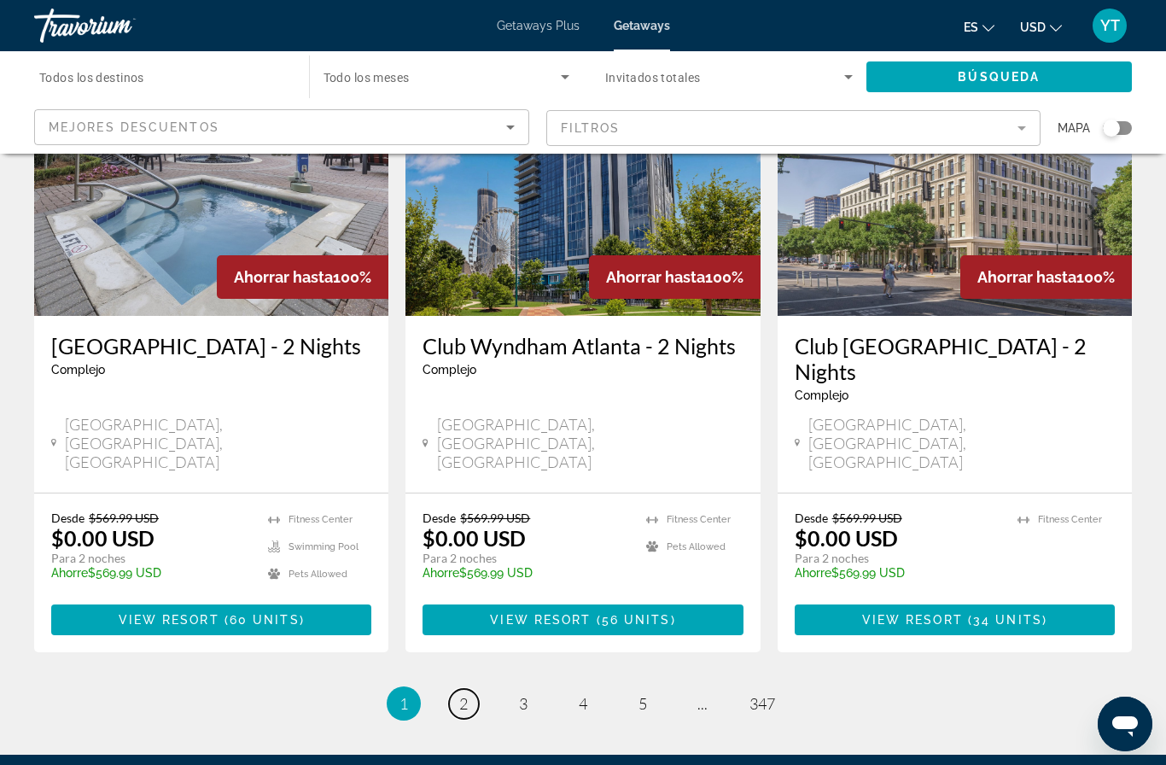
click at [463, 694] on span "2" at bounding box center [463, 703] width 9 height 19
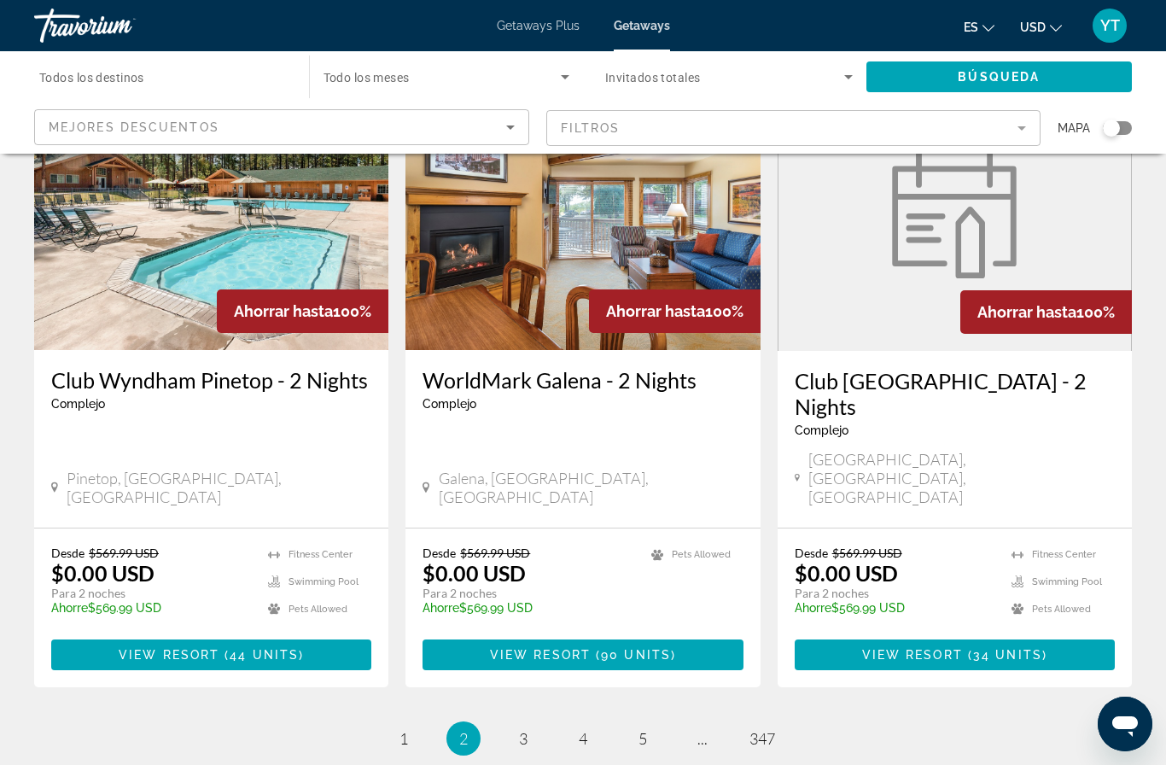
scroll to position [2091, 0]
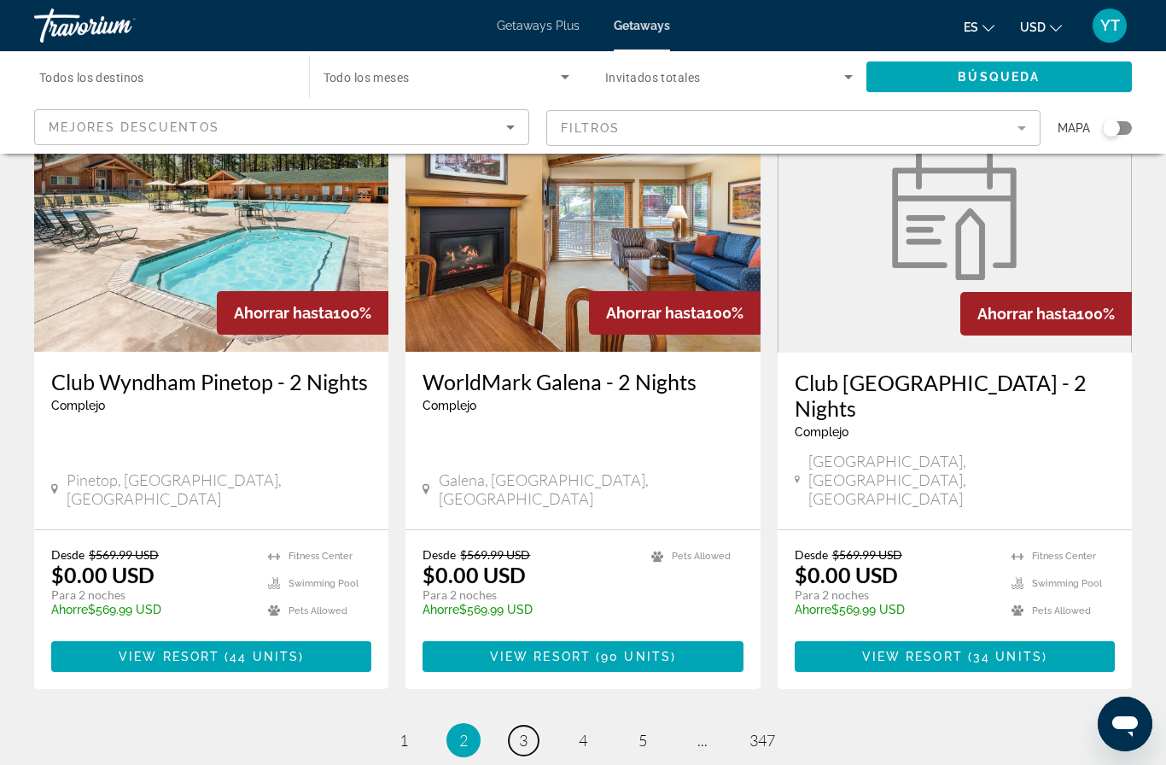
click at [532, 725] on link "page 3" at bounding box center [524, 740] width 30 height 30
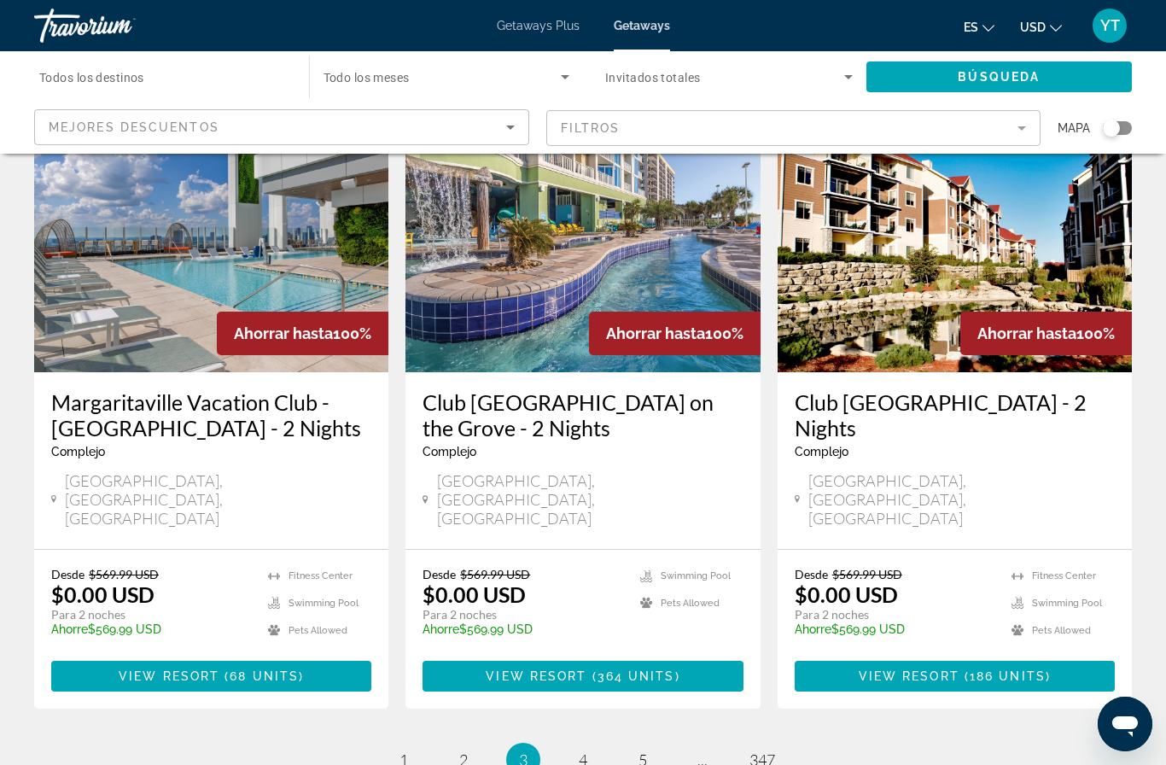
scroll to position [2041, 0]
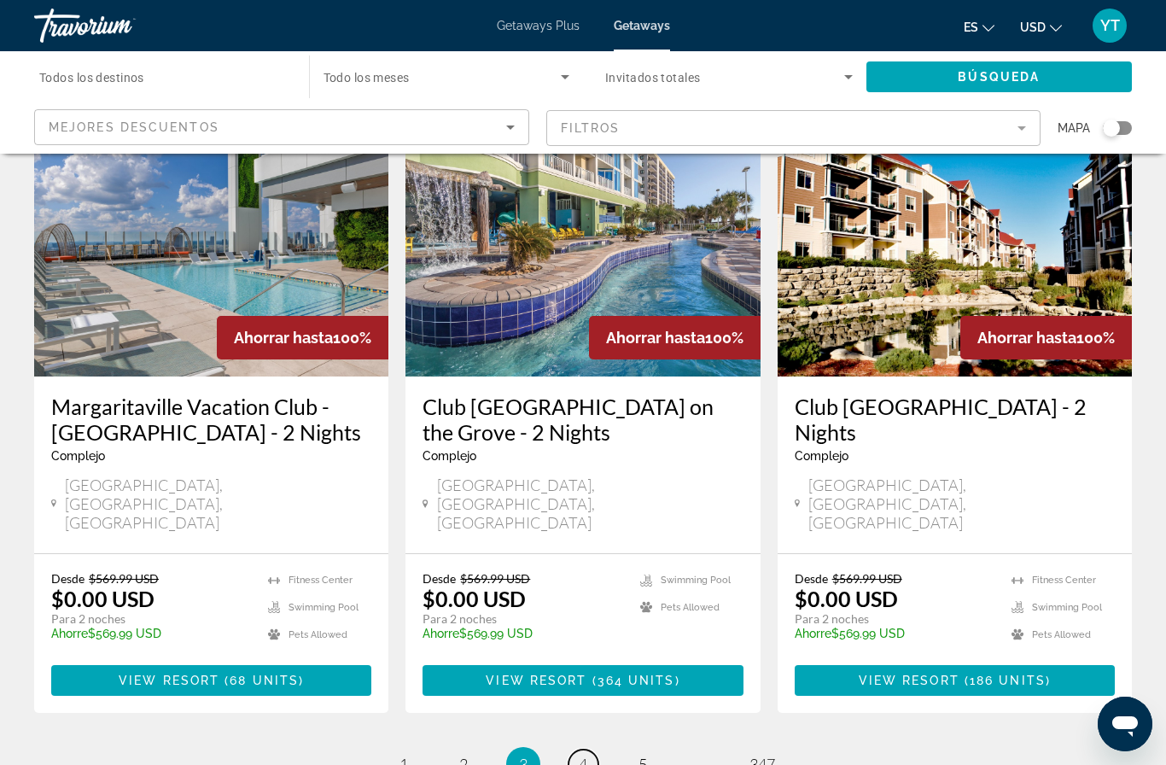
click at [584, 754] on span "4" at bounding box center [583, 763] width 9 height 19
